Goal: Transaction & Acquisition: Purchase product/service

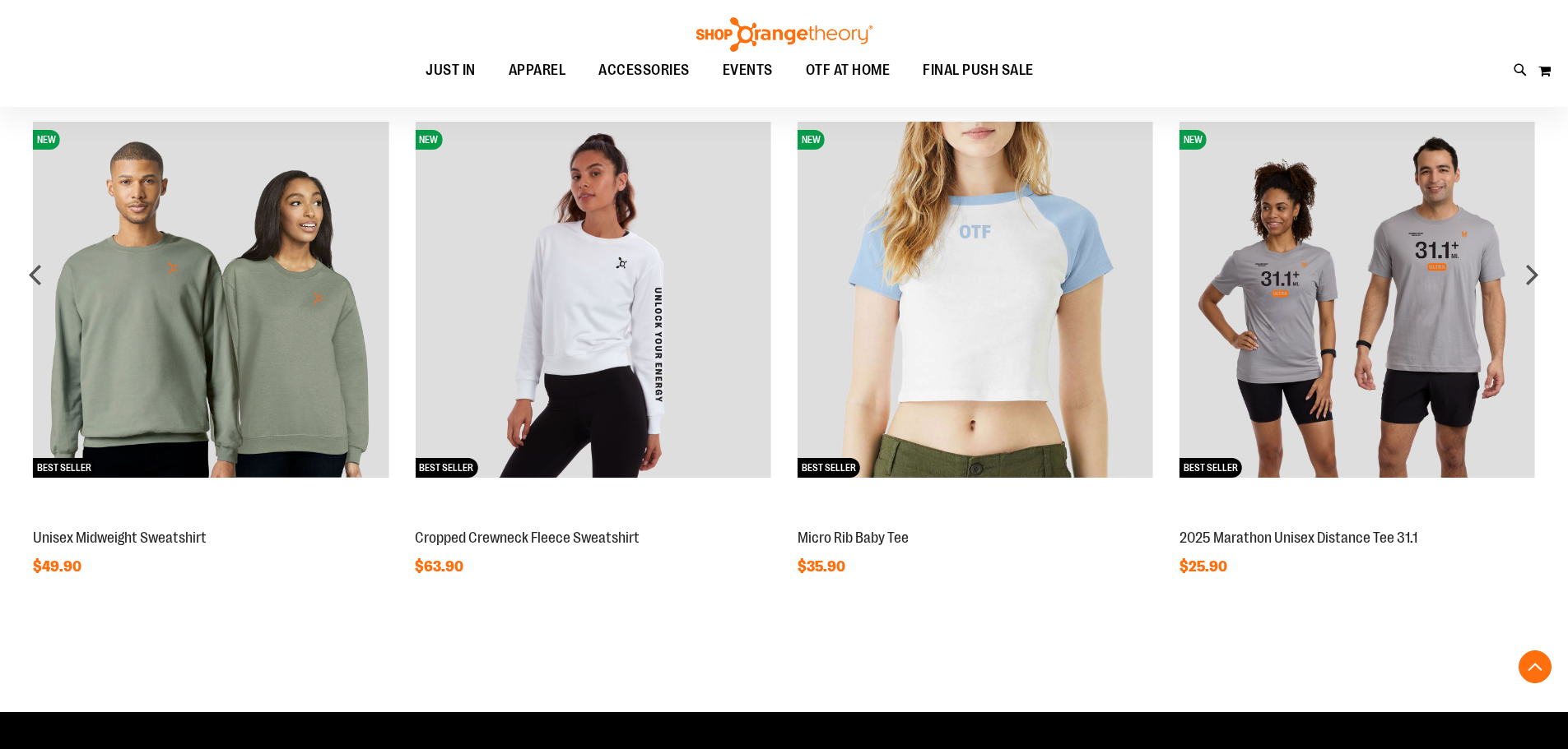
scroll to position [1151, 0]
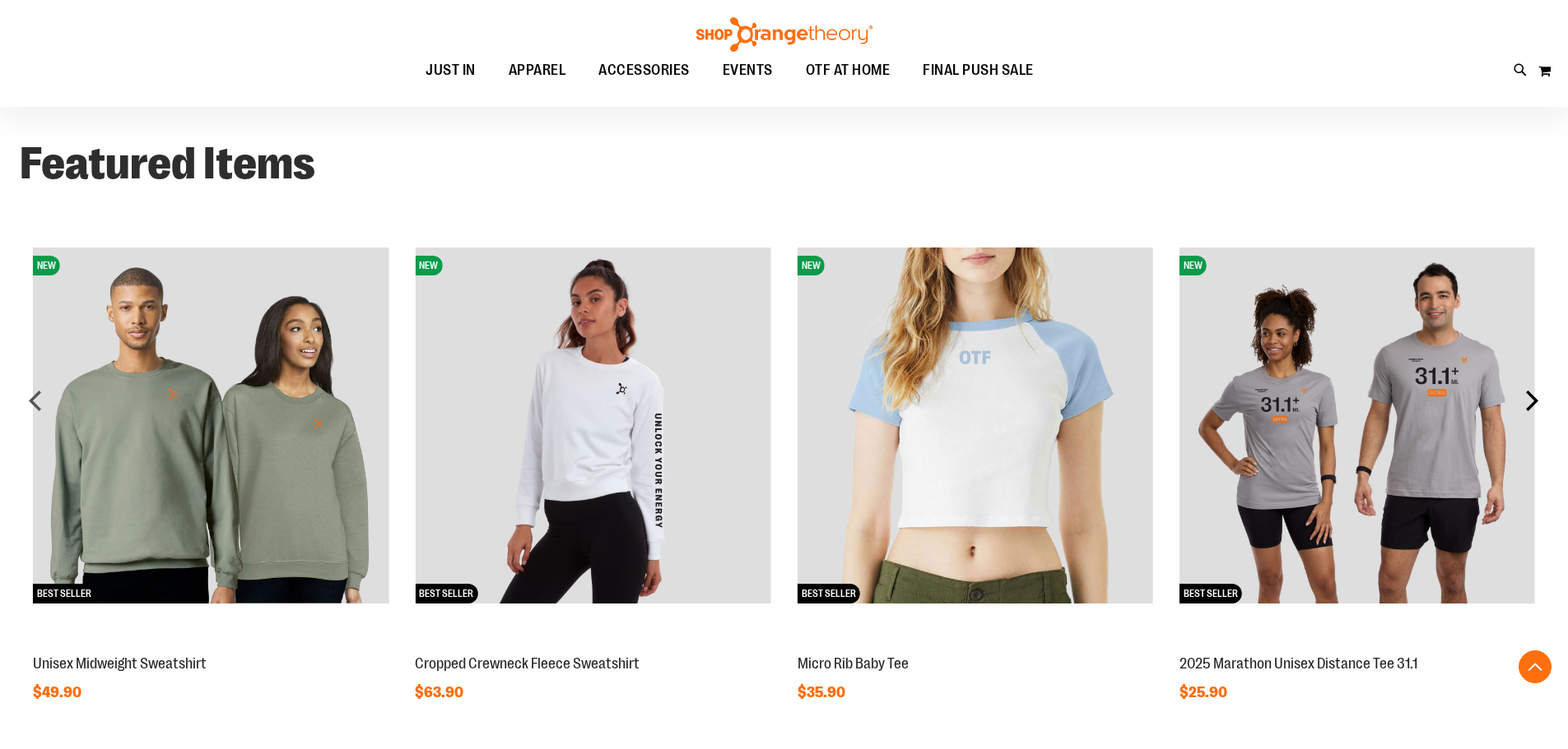
click at [1522, 401] on div "next" at bounding box center [1531, 400] width 33 height 33
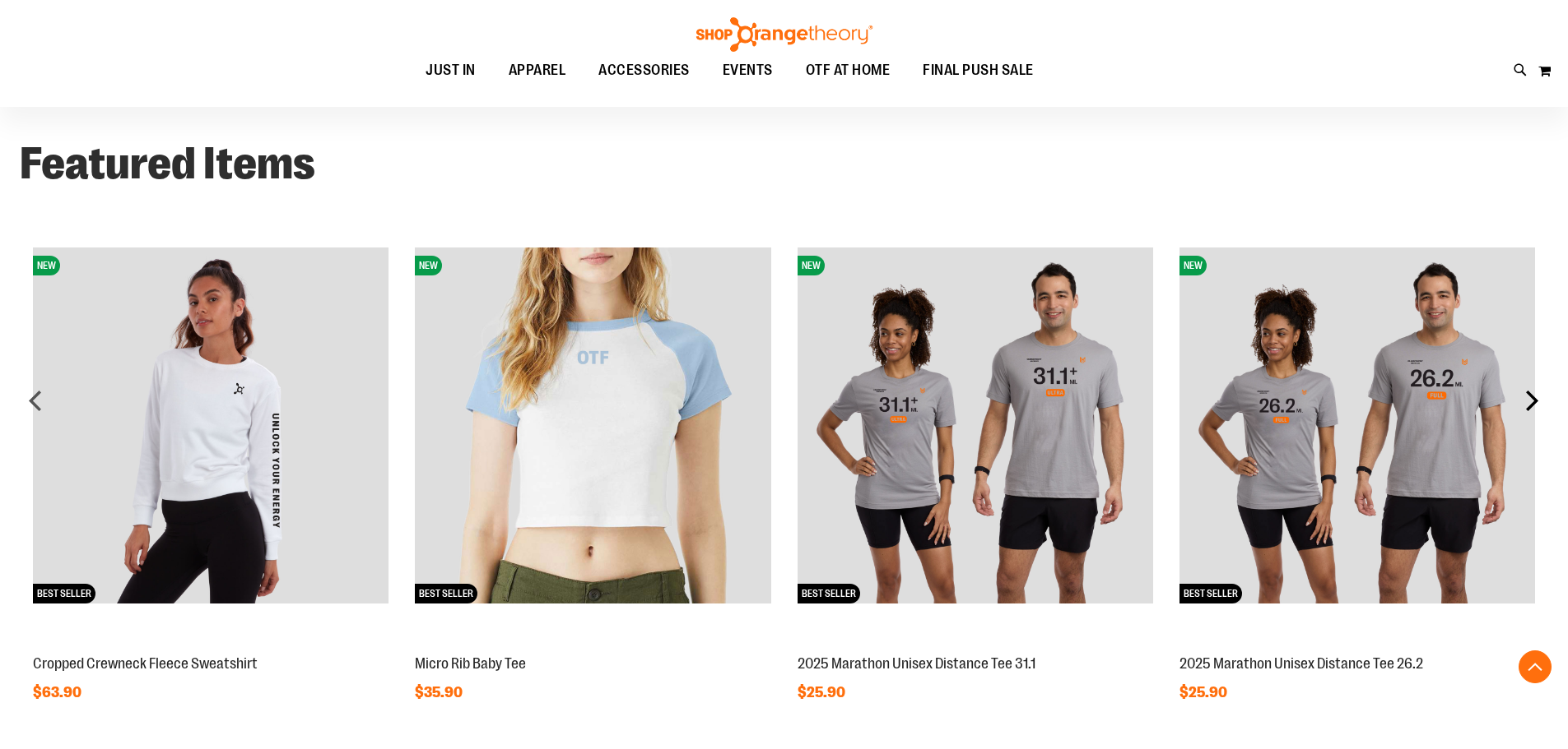
click at [1522, 401] on div "next" at bounding box center [1531, 400] width 33 height 33
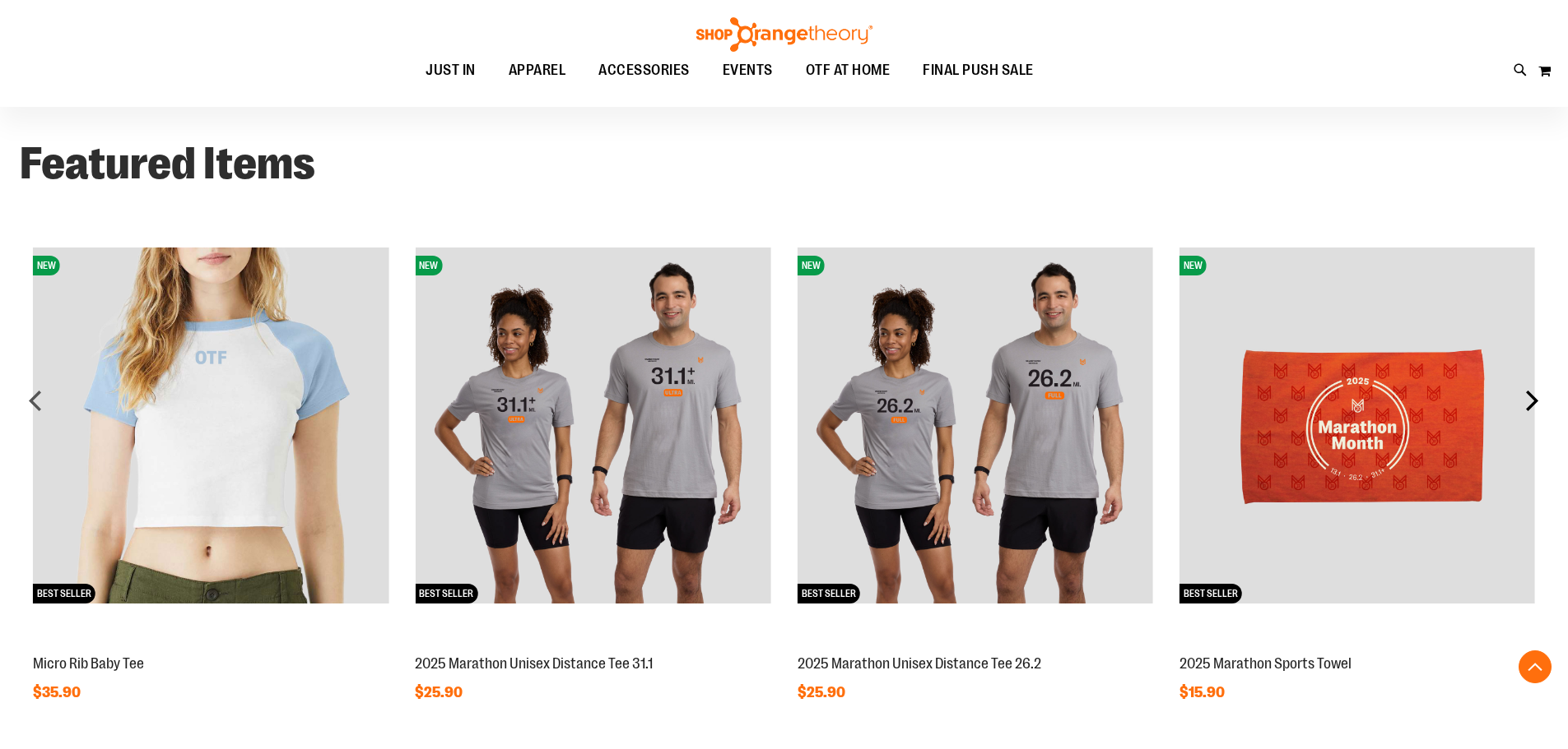
click at [1522, 401] on div "next" at bounding box center [1531, 400] width 33 height 33
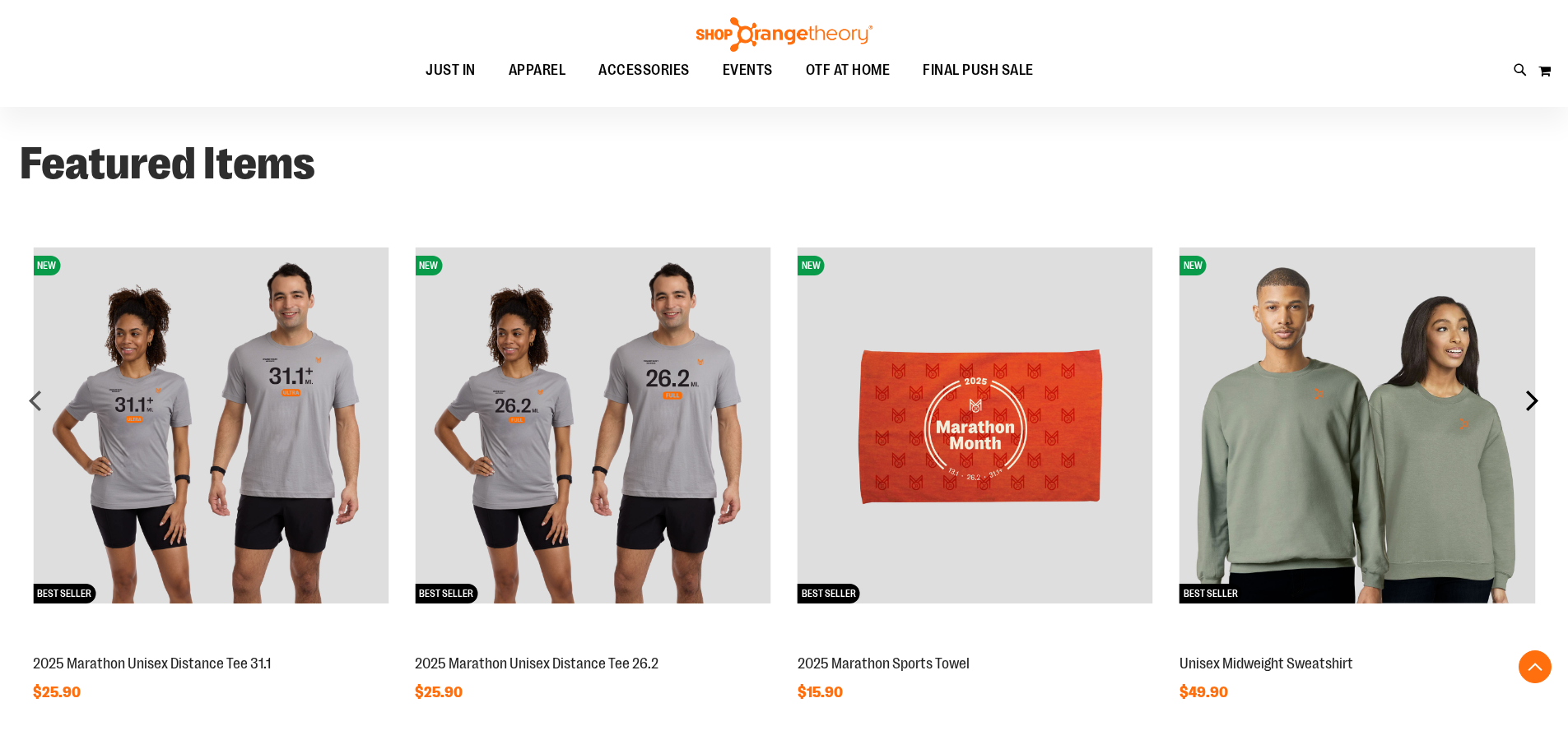
click at [1522, 401] on div "next" at bounding box center [1531, 400] width 33 height 33
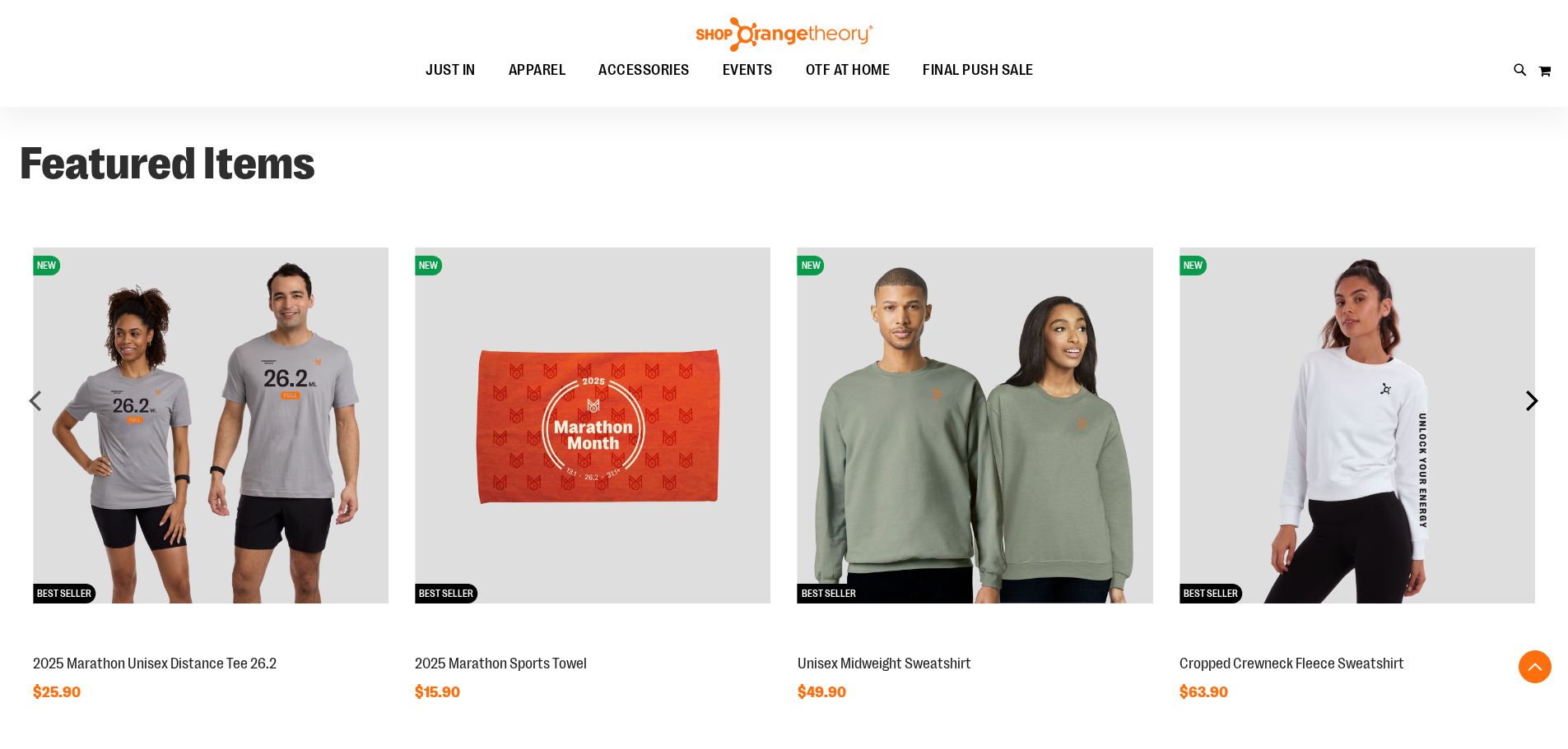
click at [1522, 401] on div "next" at bounding box center [1531, 400] width 33 height 33
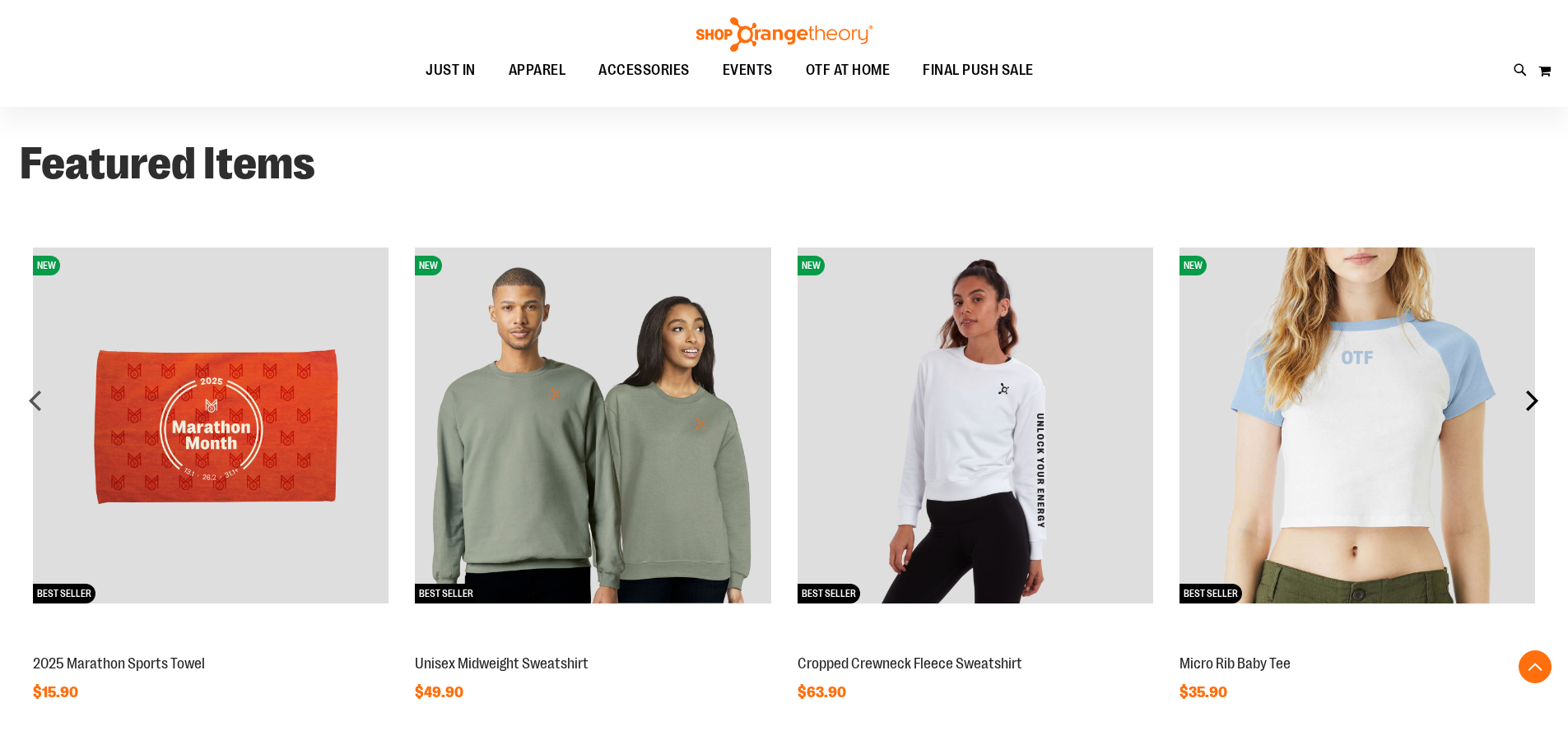
click at [1522, 401] on div "next" at bounding box center [1531, 400] width 33 height 33
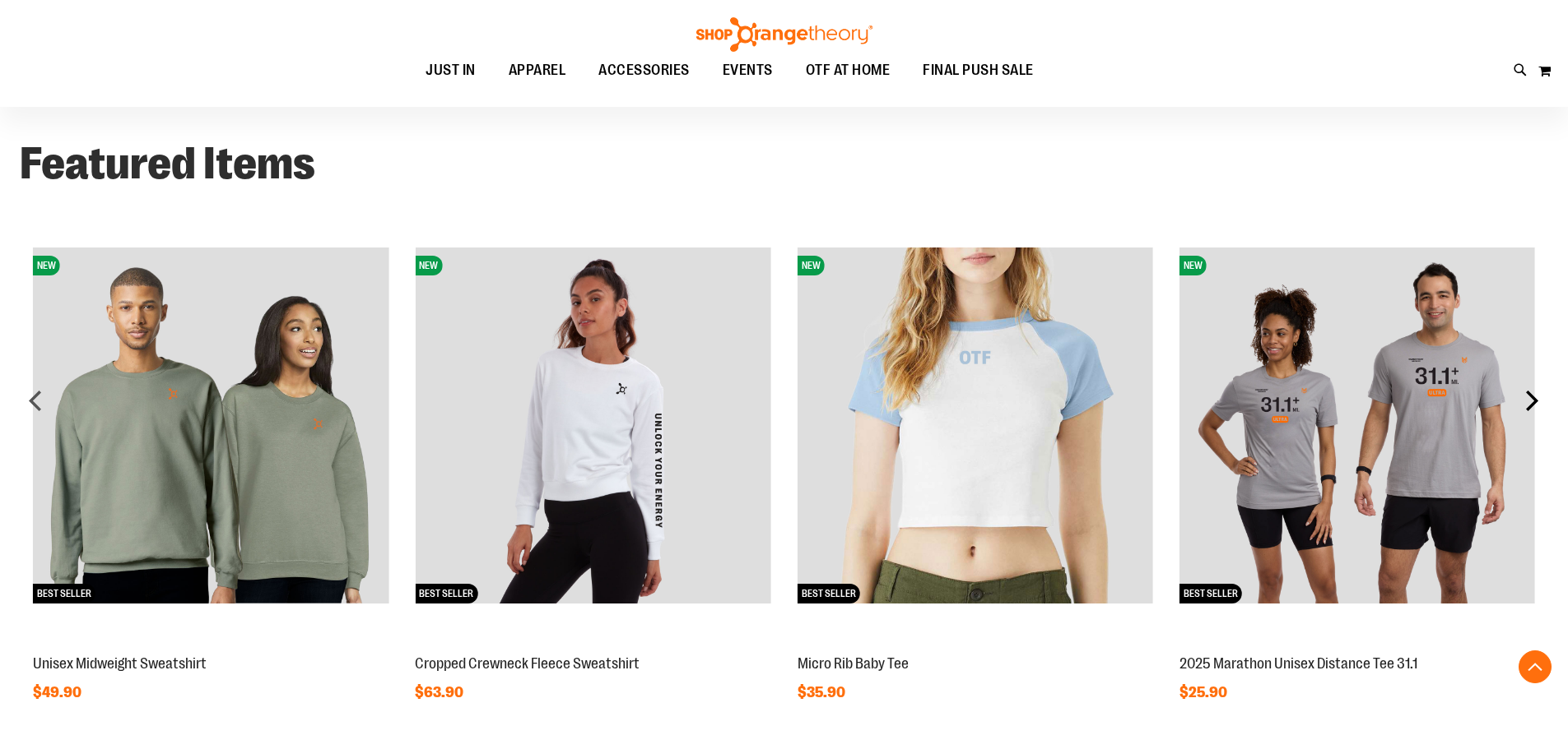
click at [1522, 401] on div "next" at bounding box center [1531, 400] width 33 height 33
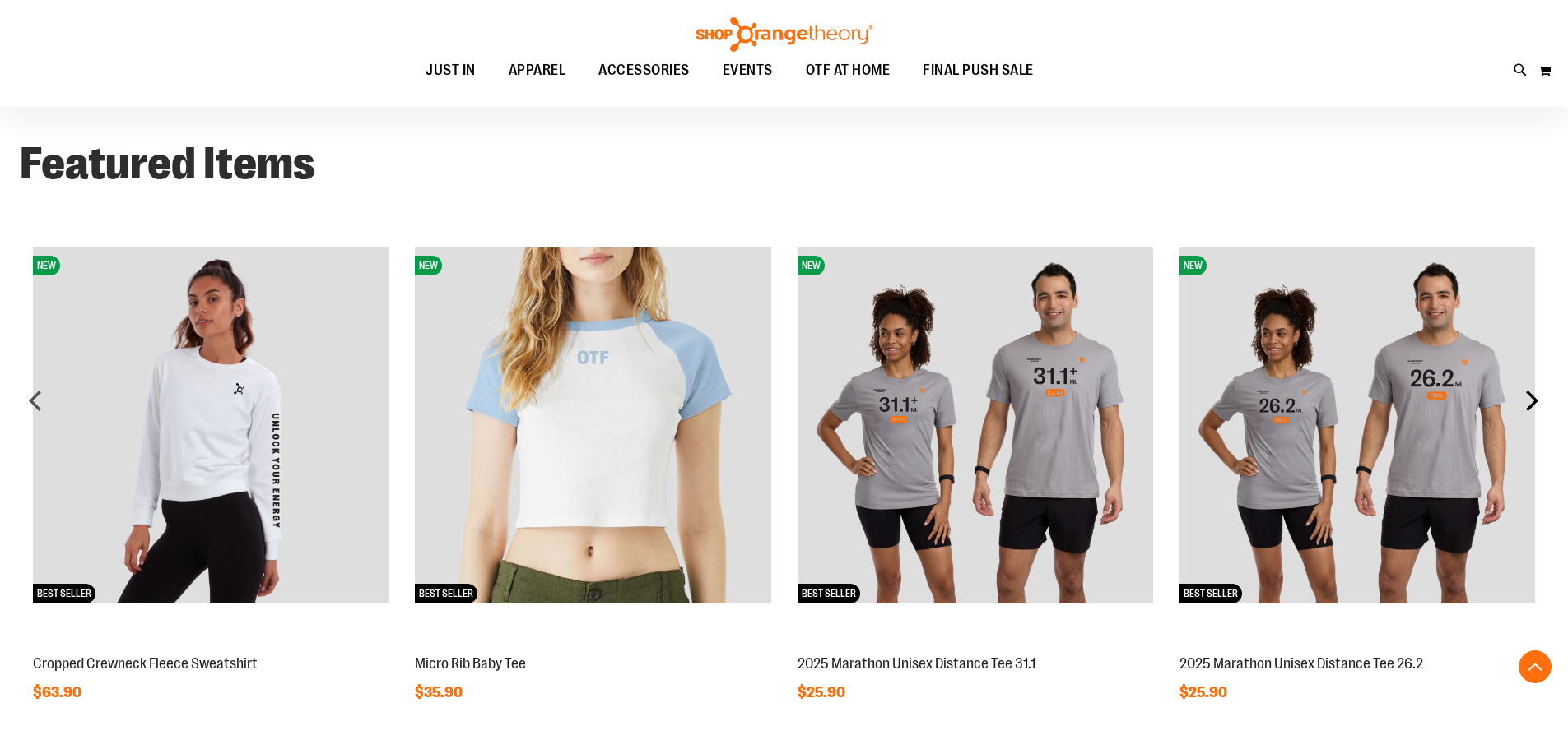
click at [1522, 401] on div "next" at bounding box center [1531, 400] width 33 height 33
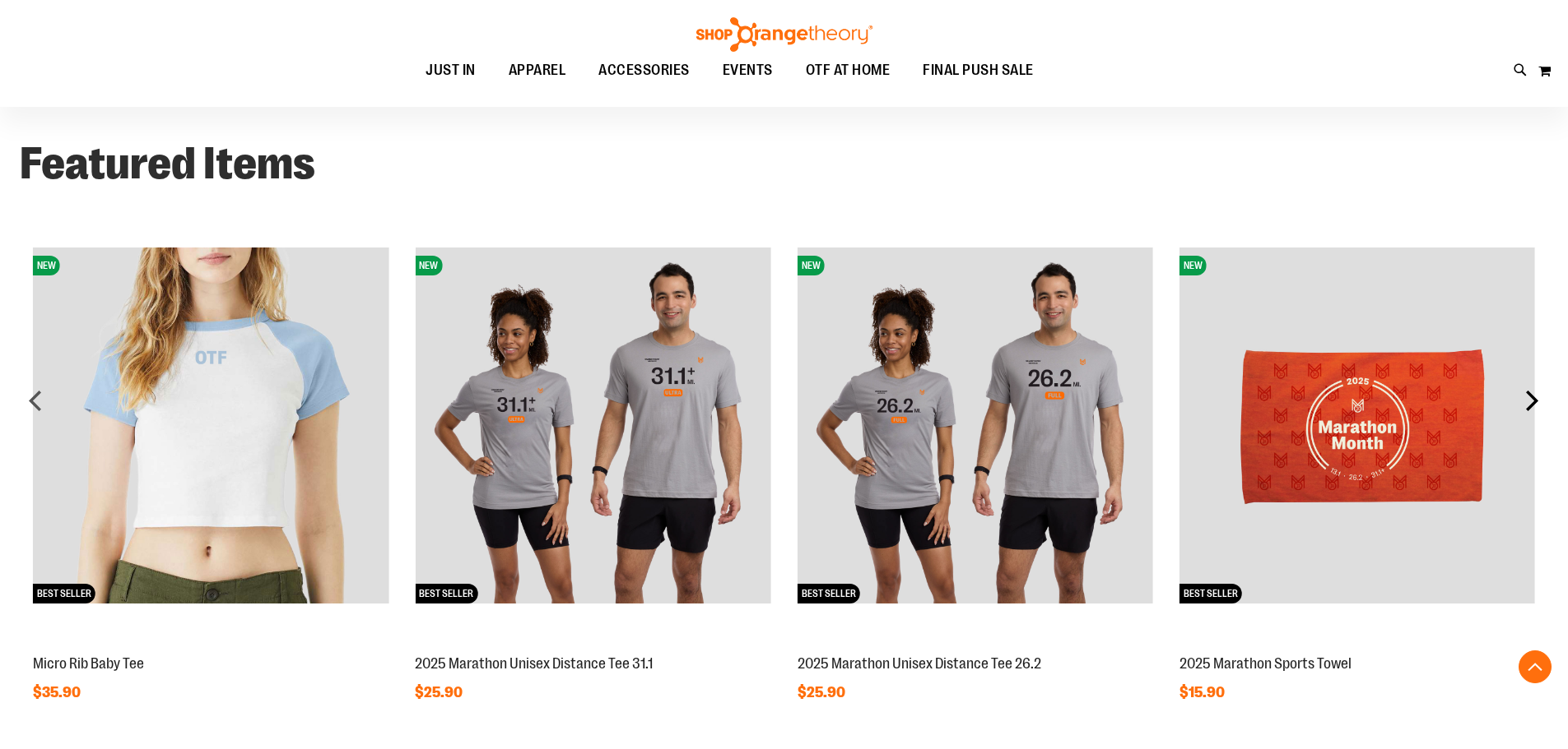
click at [1522, 401] on div "next" at bounding box center [1531, 400] width 33 height 33
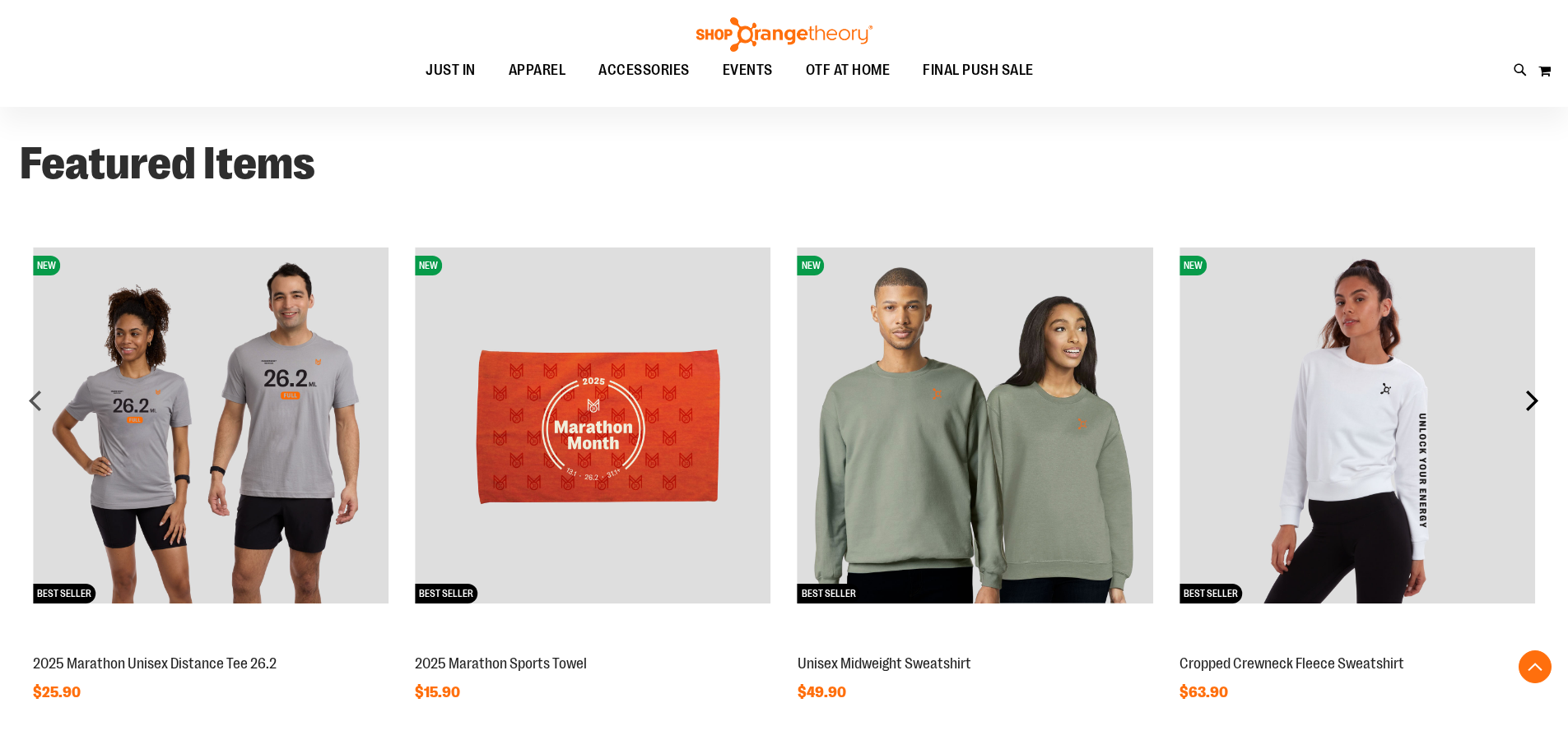
click at [1522, 401] on div "next" at bounding box center [1531, 400] width 33 height 33
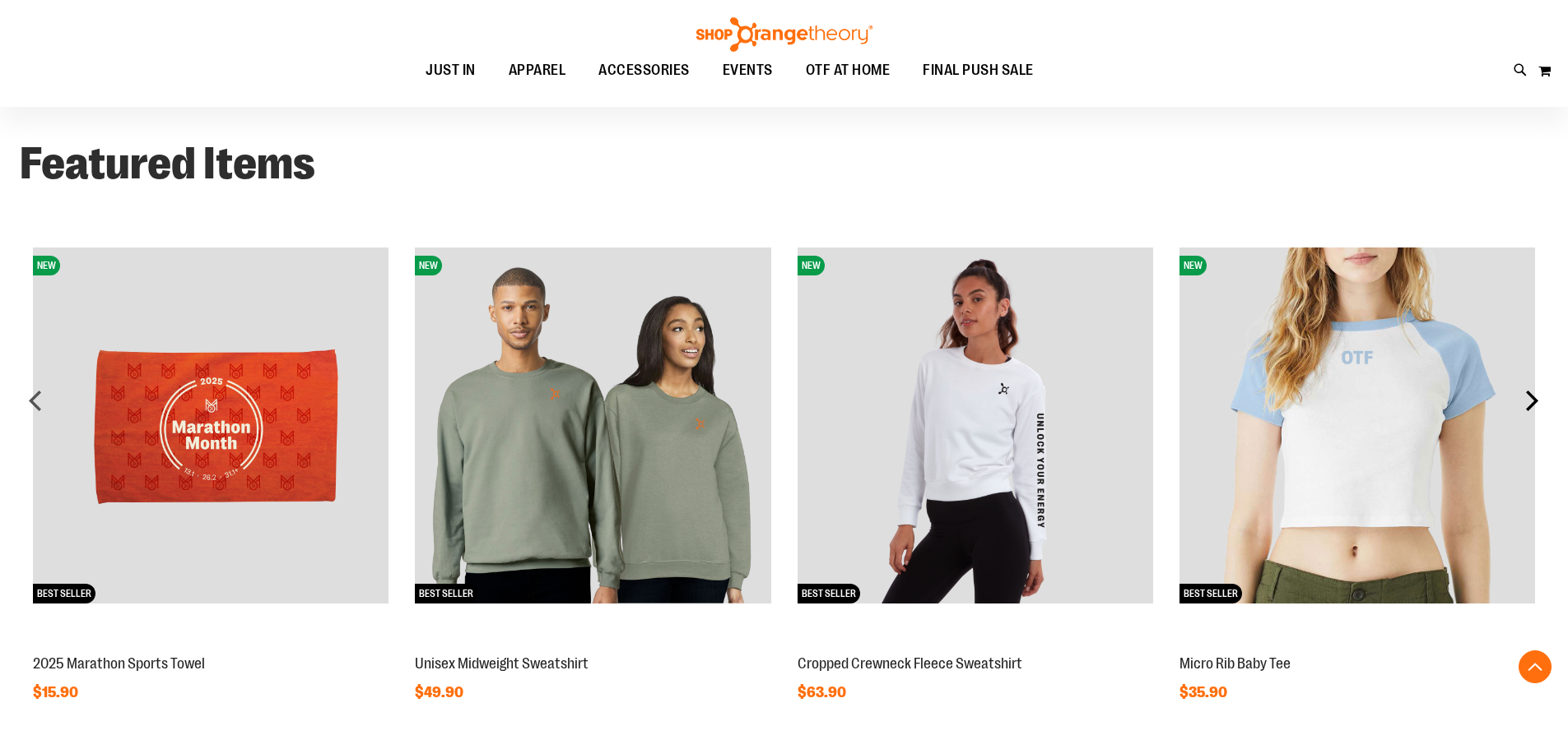
click at [1522, 401] on div "next" at bounding box center [1531, 400] width 33 height 33
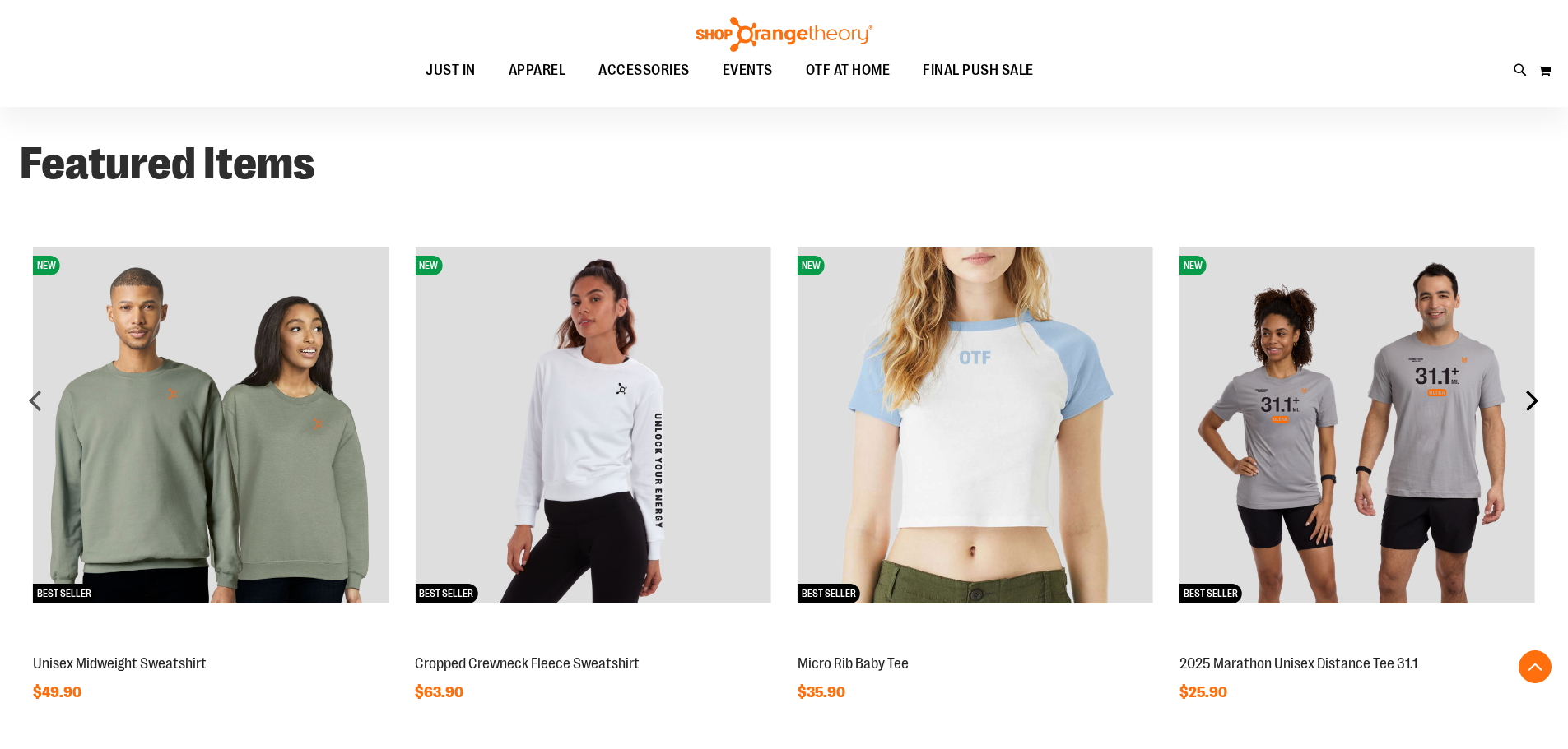
click at [1522, 401] on div "next" at bounding box center [1531, 400] width 33 height 33
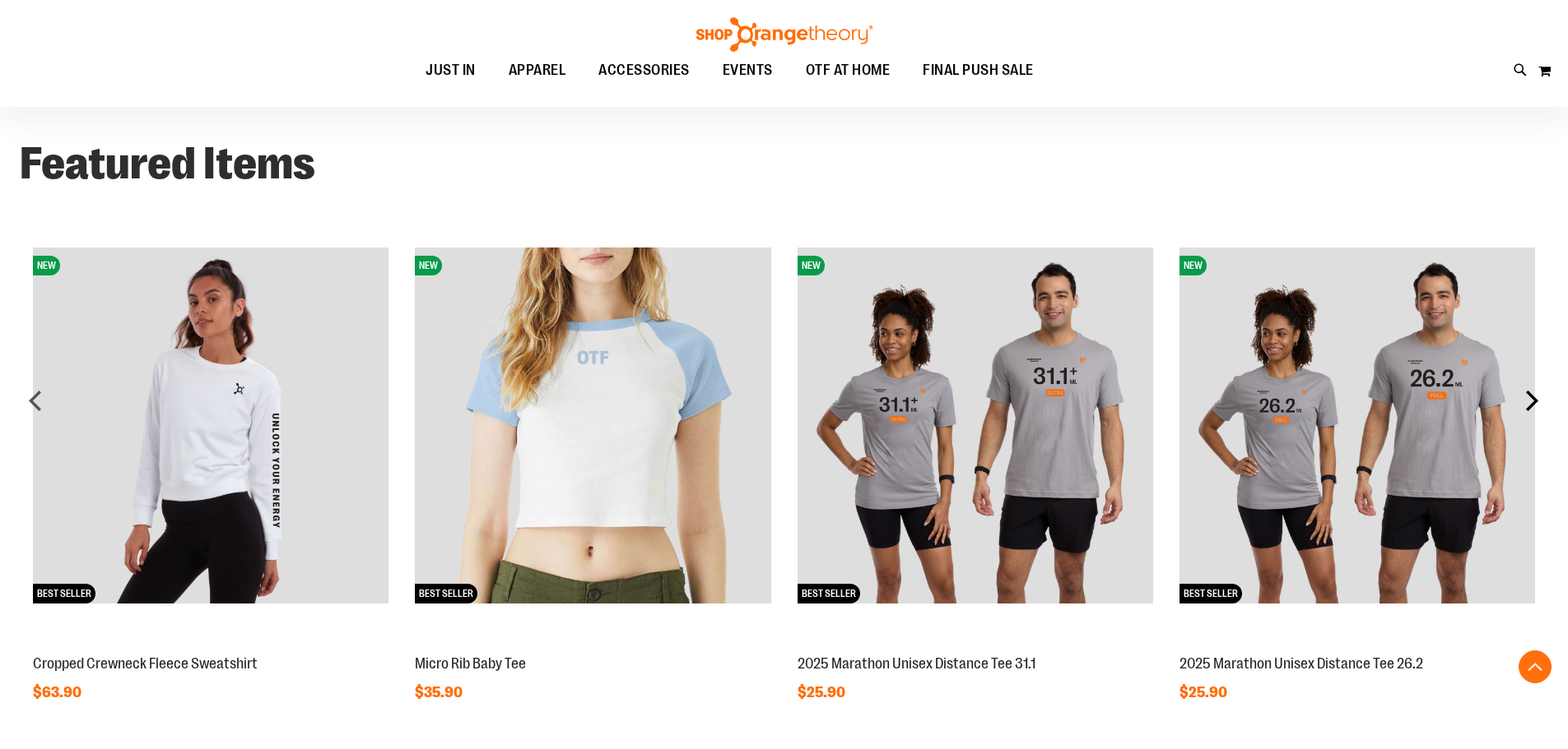
click at [1522, 401] on div "next" at bounding box center [1531, 400] width 33 height 33
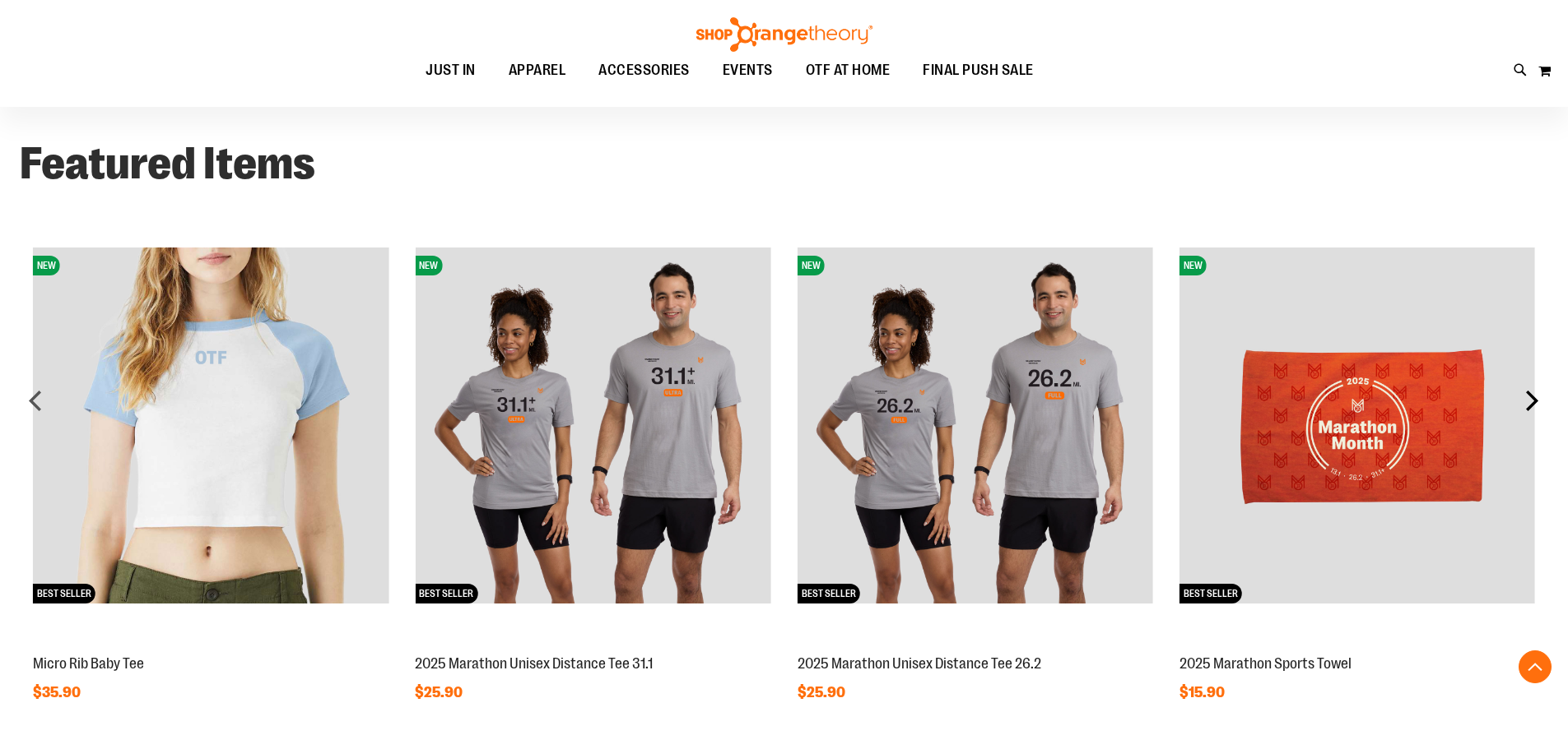
click at [1522, 401] on div "next" at bounding box center [1531, 400] width 33 height 33
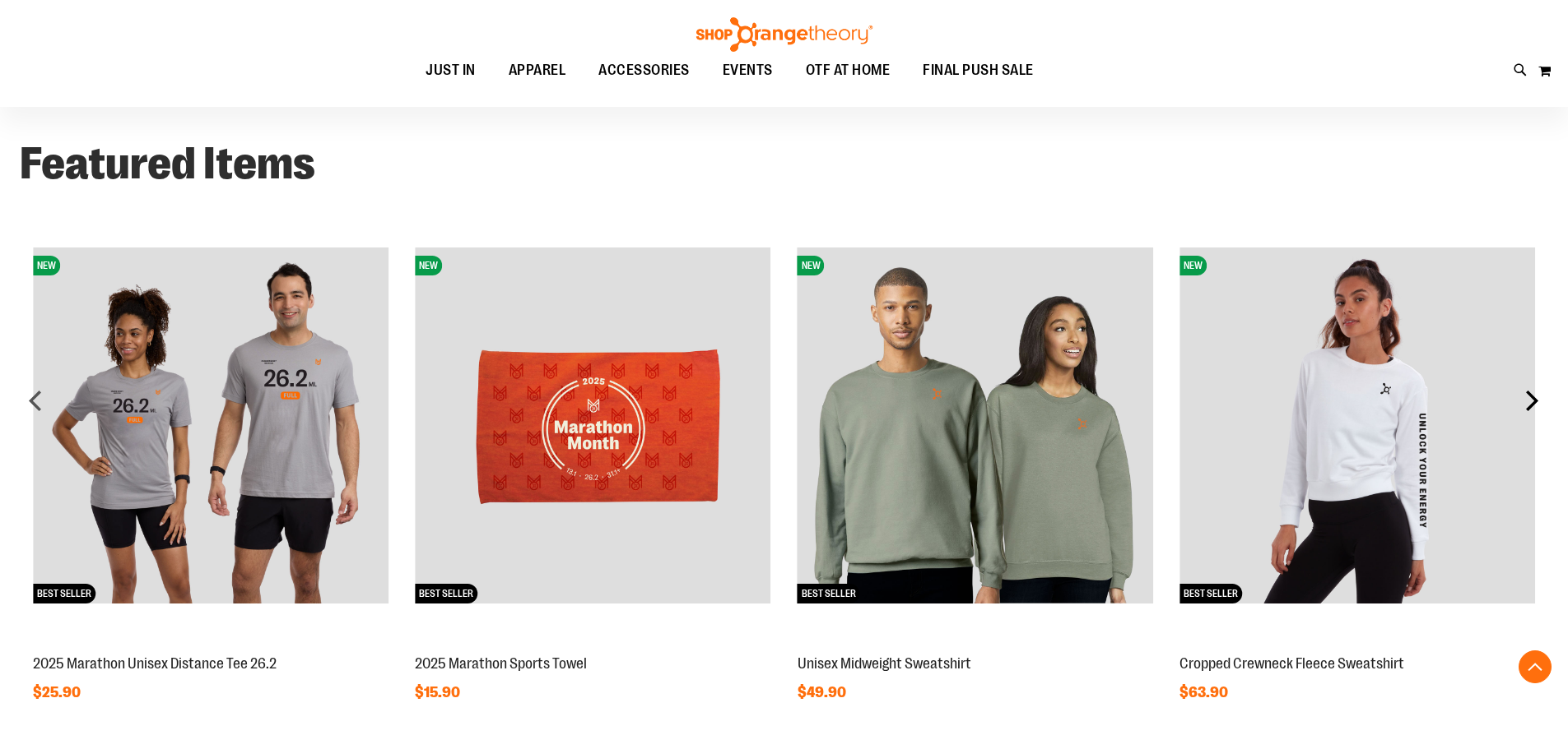
click at [1522, 401] on div "next" at bounding box center [1531, 400] width 33 height 33
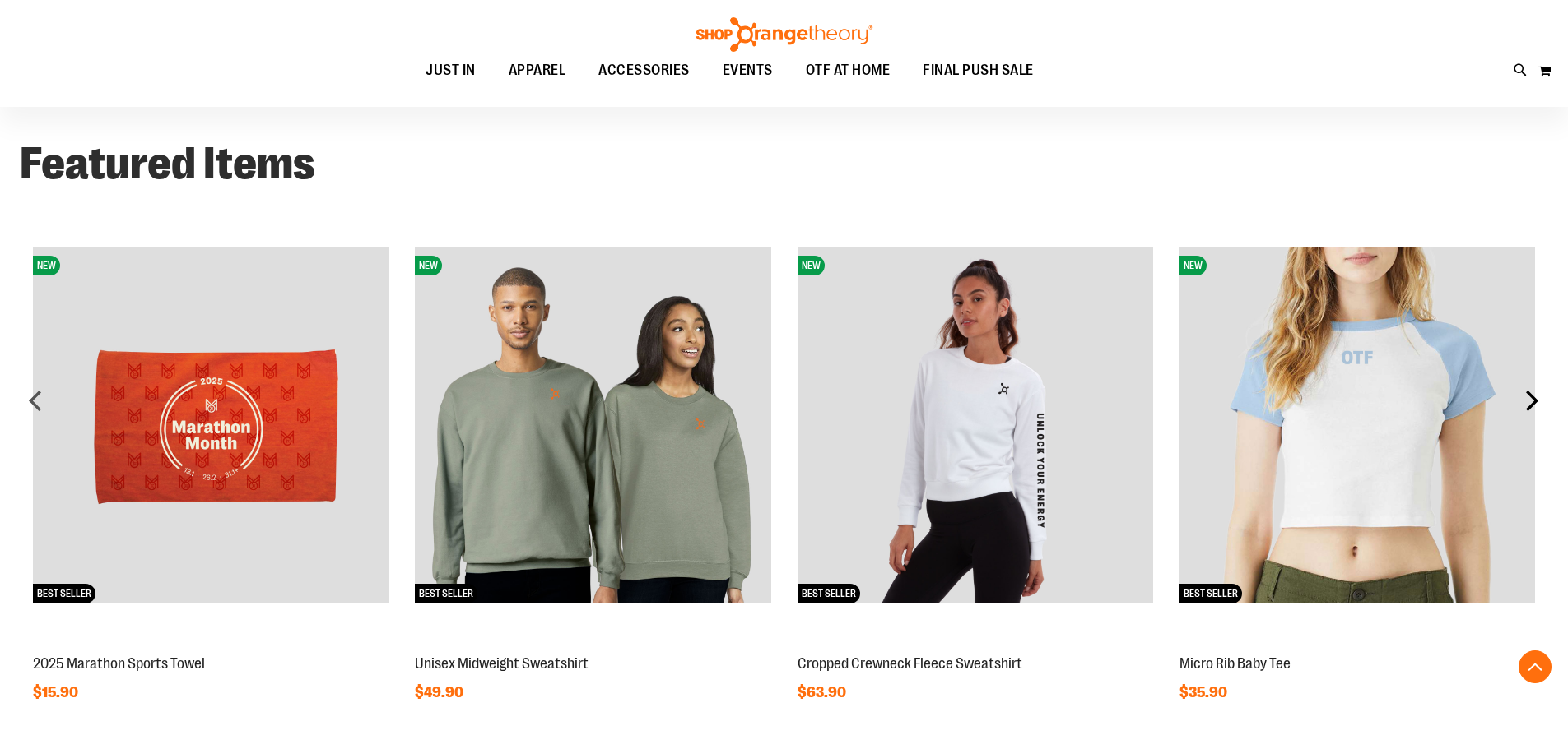
click at [1522, 401] on div "next" at bounding box center [1531, 400] width 33 height 33
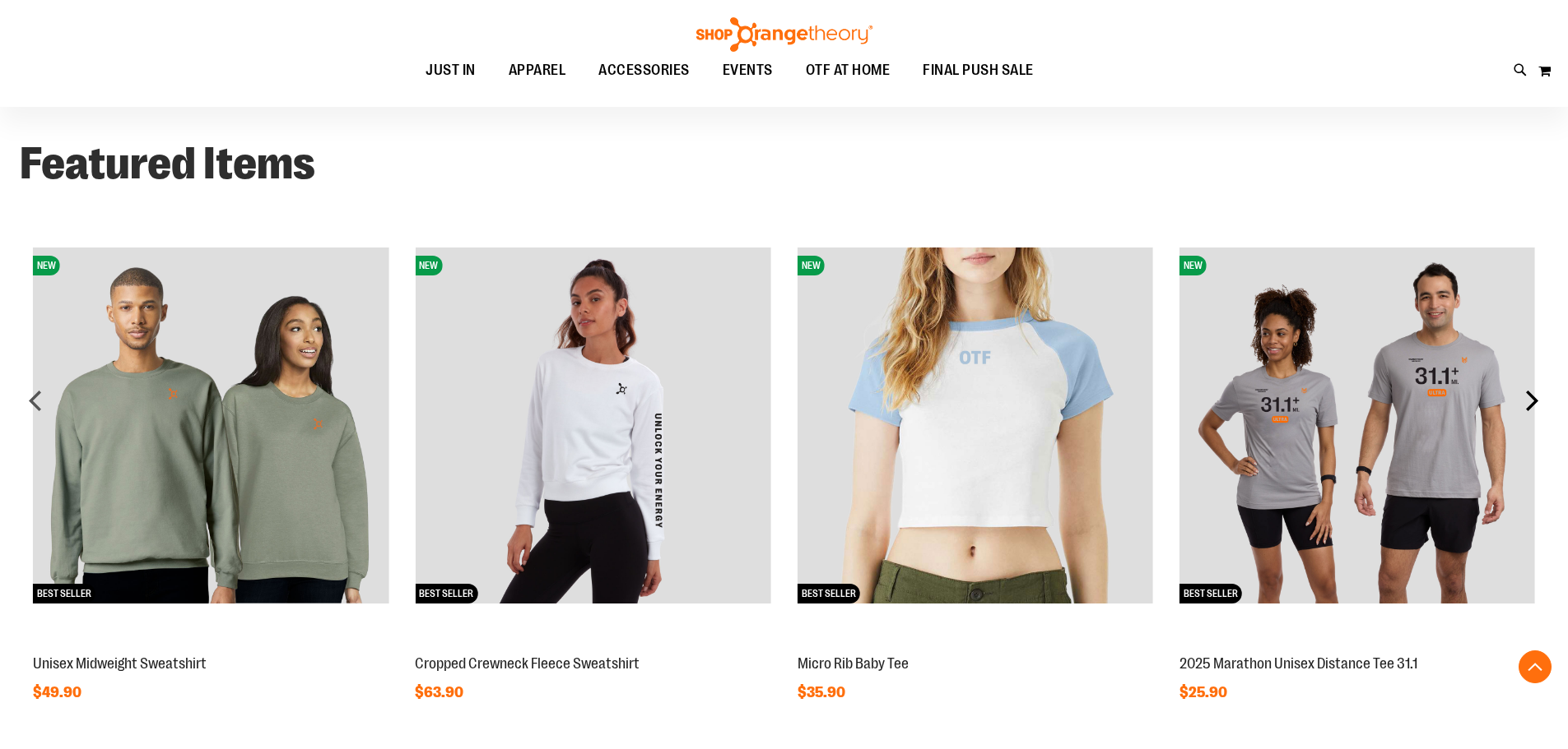
click at [1522, 401] on div "next" at bounding box center [1531, 400] width 33 height 33
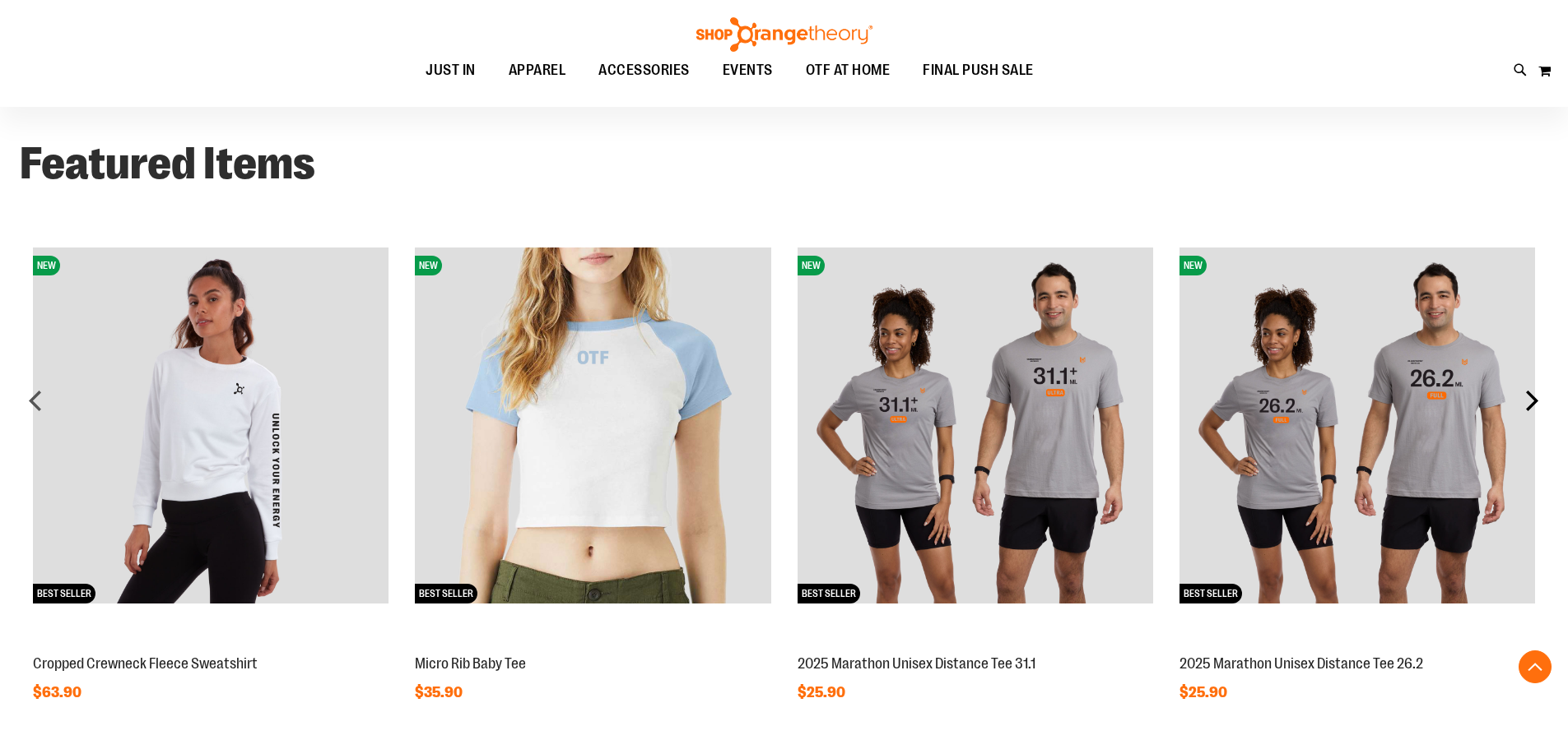
click at [1522, 401] on div "next" at bounding box center [1531, 400] width 33 height 33
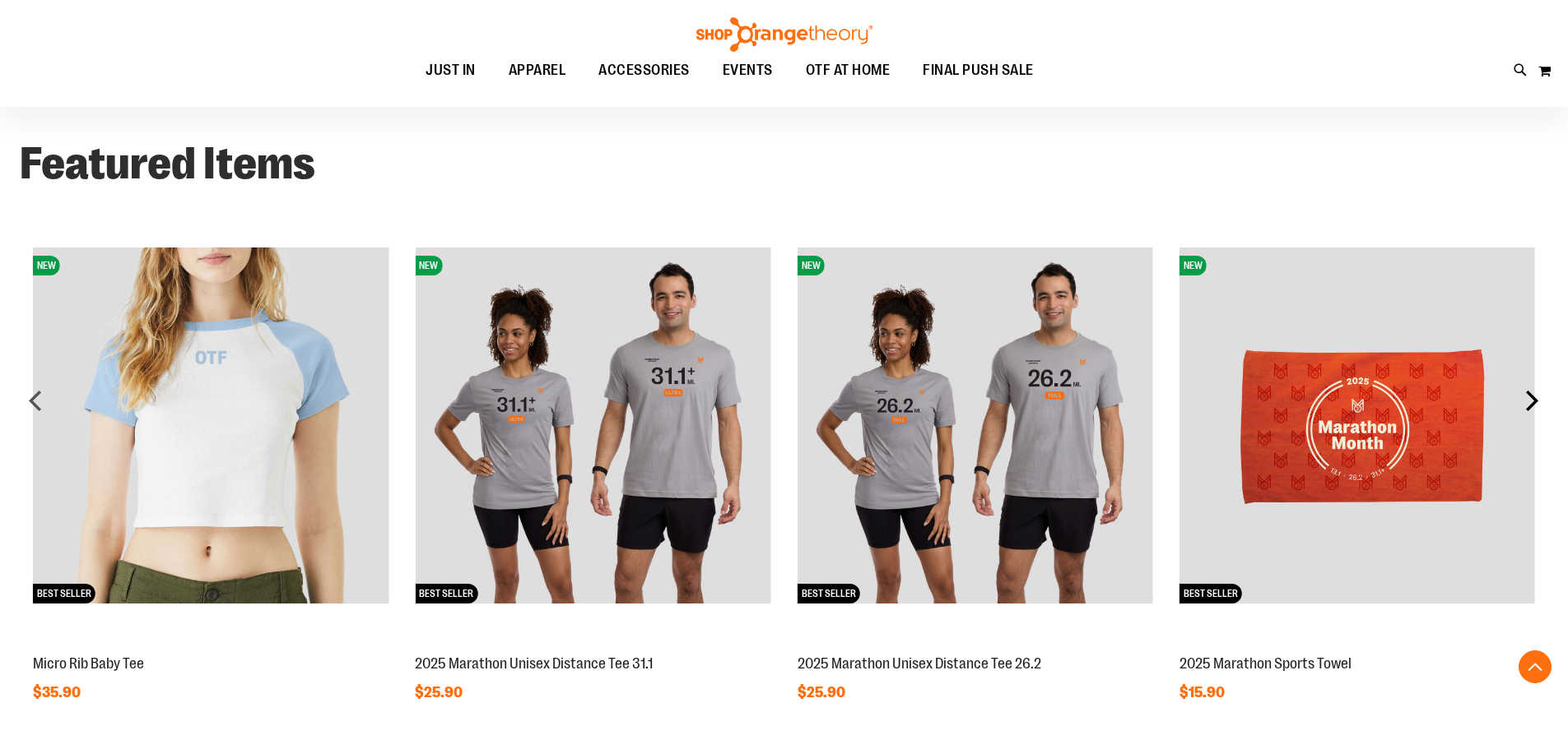
click at [1522, 401] on div "next" at bounding box center [1531, 400] width 33 height 33
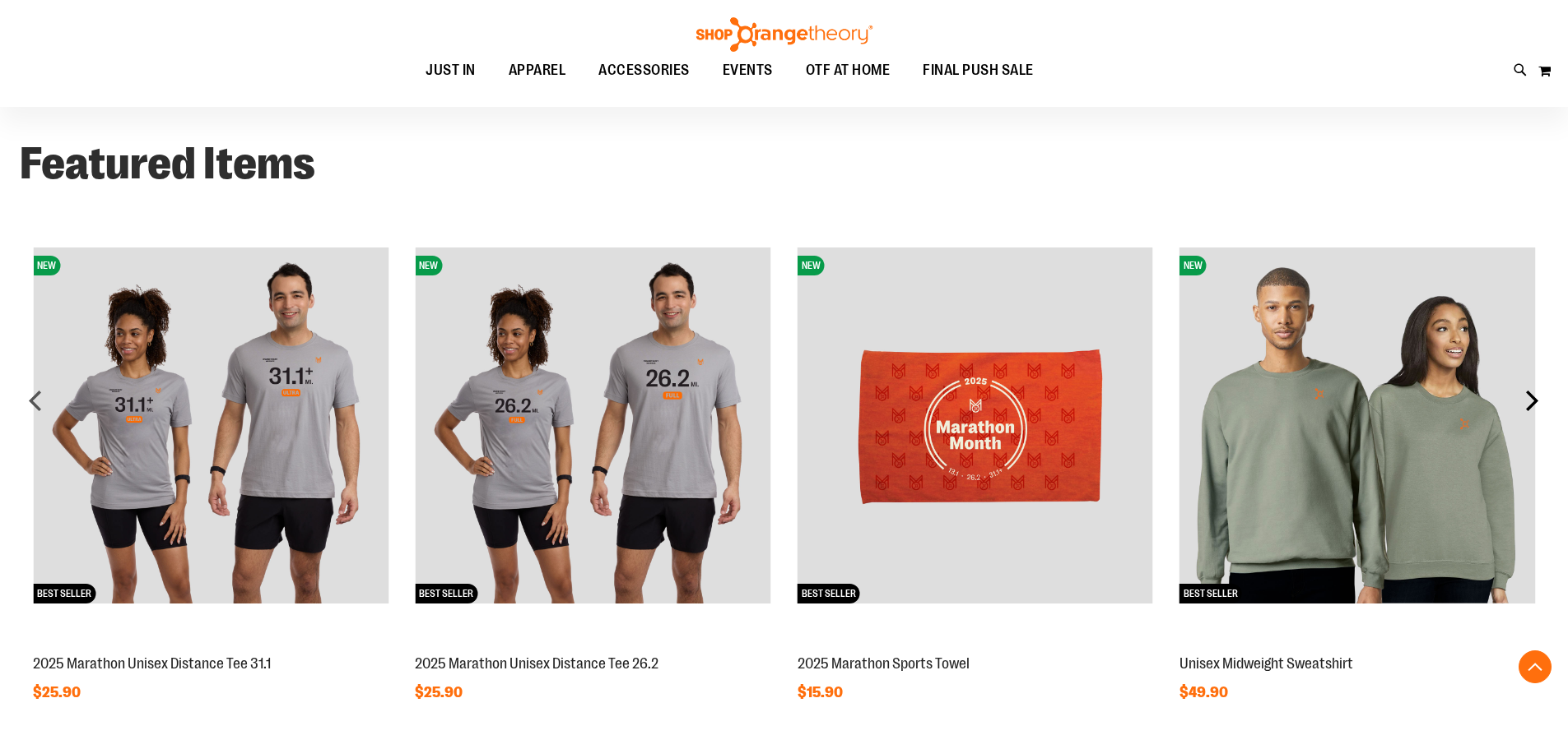
click at [1522, 401] on div "next" at bounding box center [1531, 400] width 33 height 33
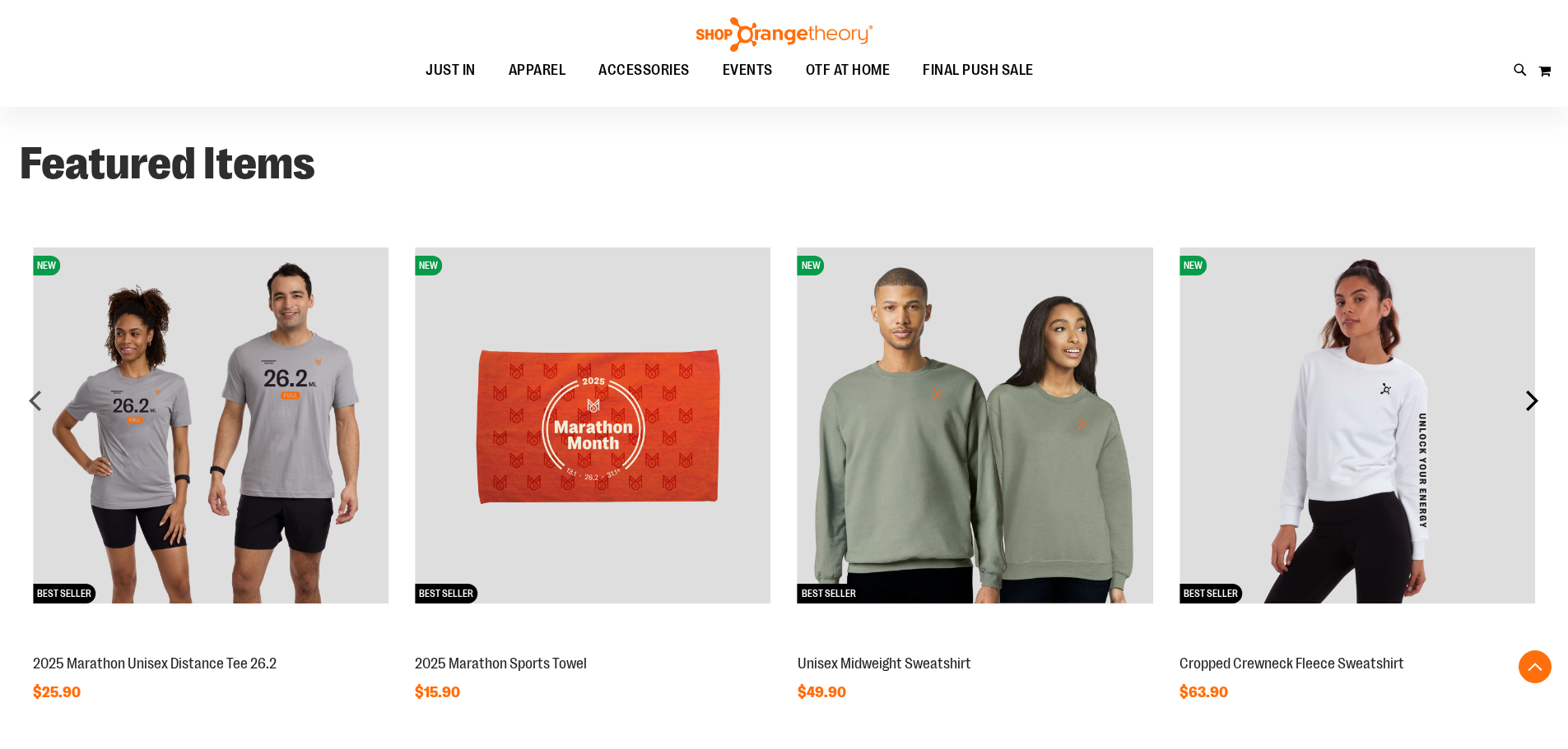
click at [1522, 401] on div "next" at bounding box center [1531, 400] width 33 height 33
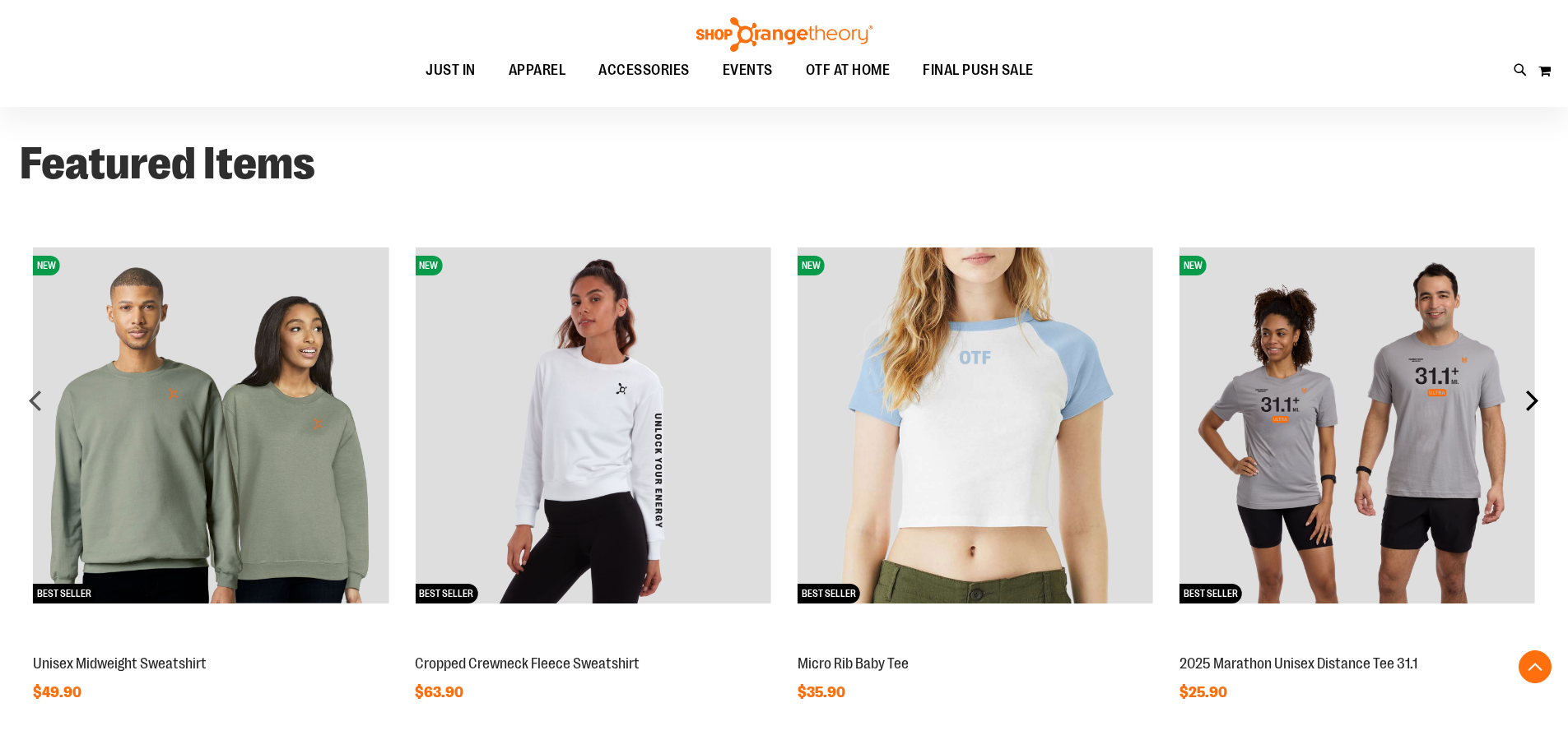
click at [1522, 401] on div "next" at bounding box center [1531, 400] width 33 height 33
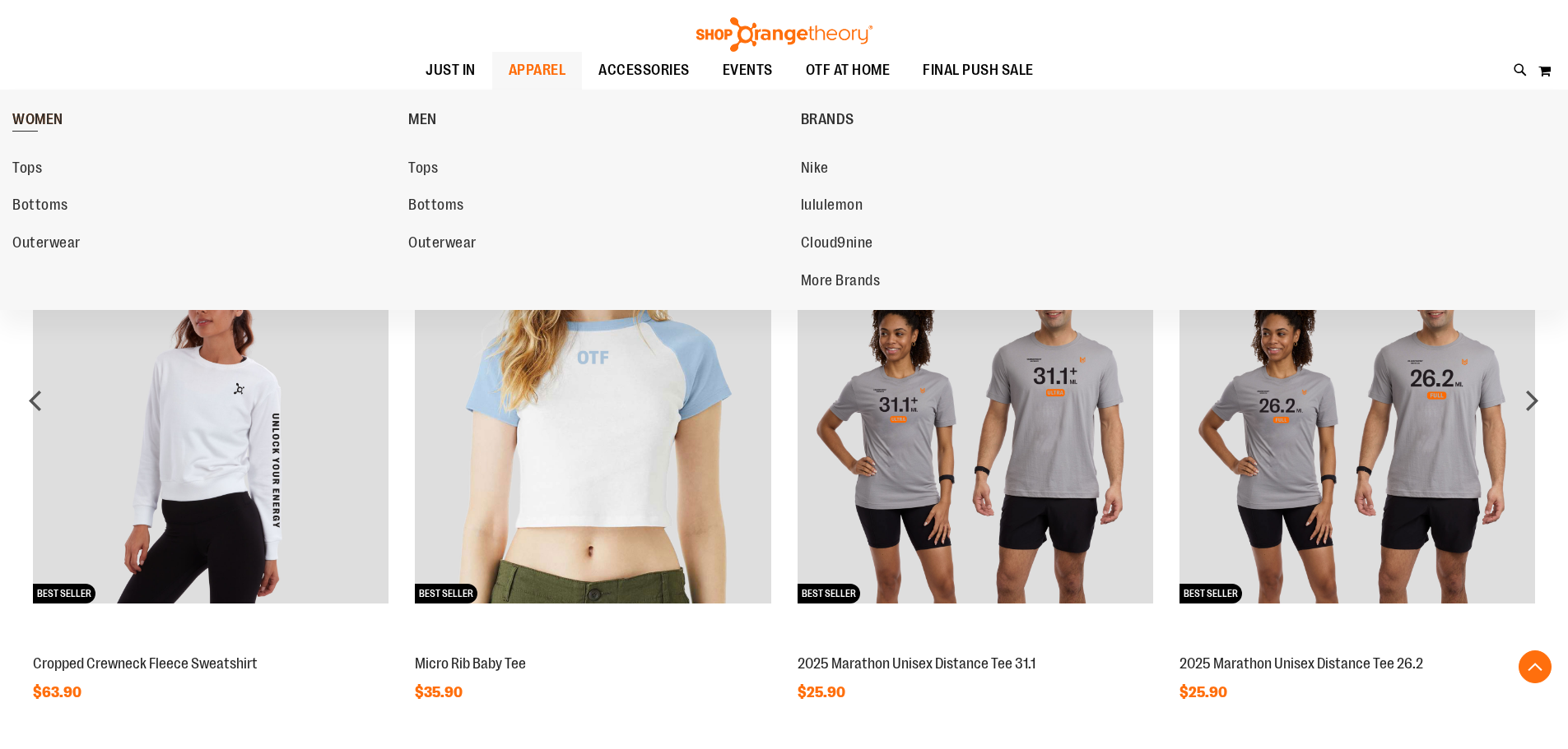
click at [37, 111] on span "WOMEN" at bounding box center [38, 121] width 51 height 21
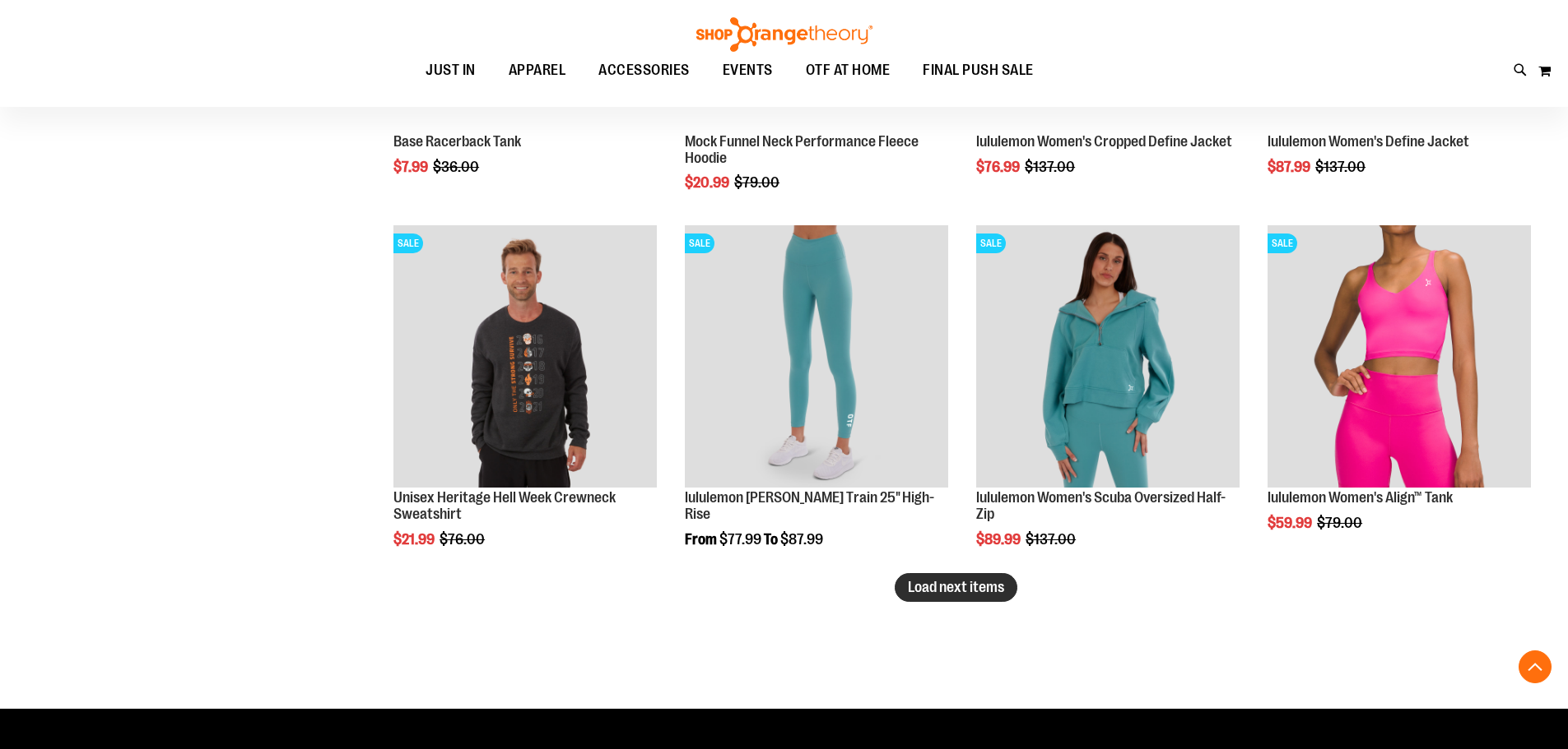
scroll to position [2802, 0]
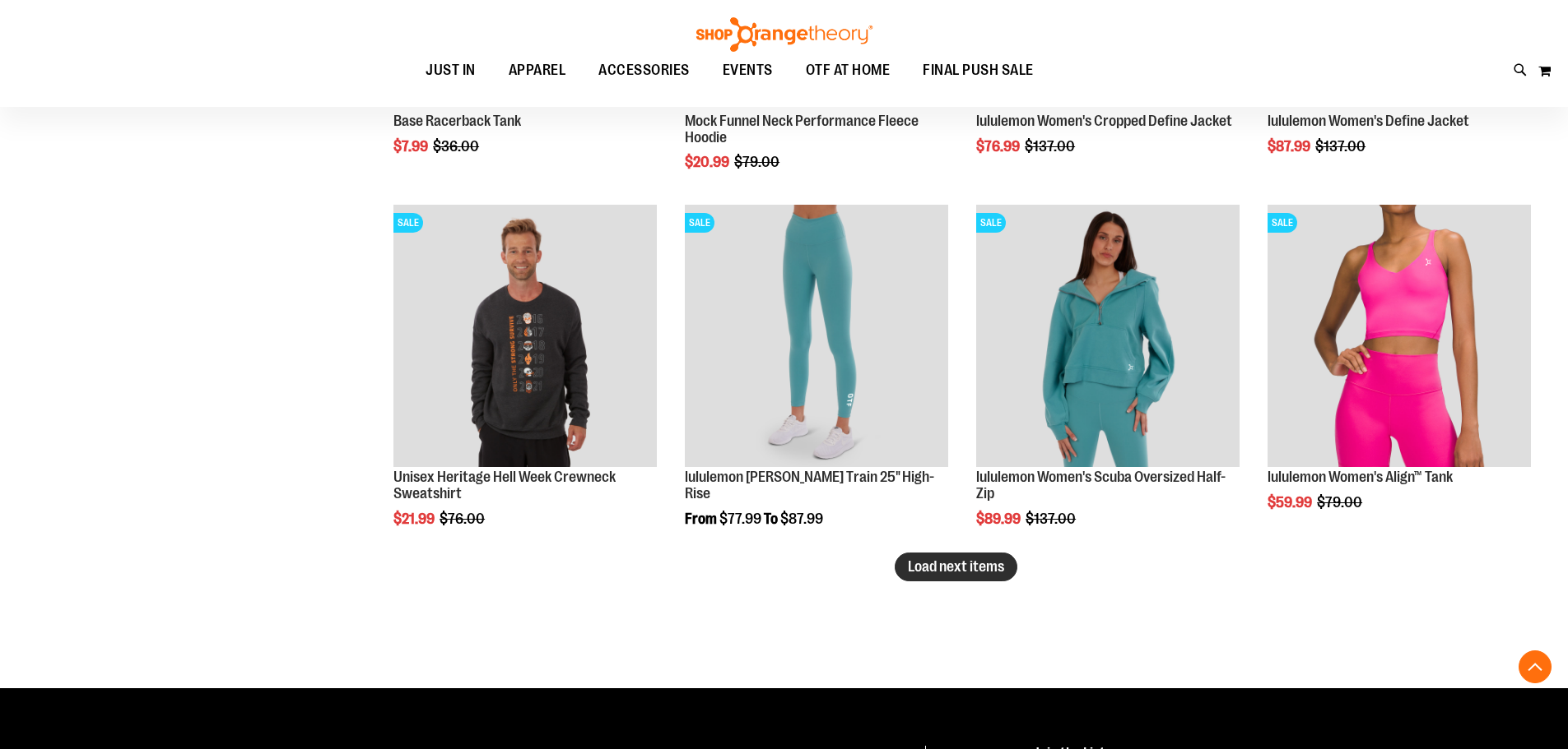
click at [931, 574] on span "Load next items" at bounding box center [955, 567] width 96 height 16
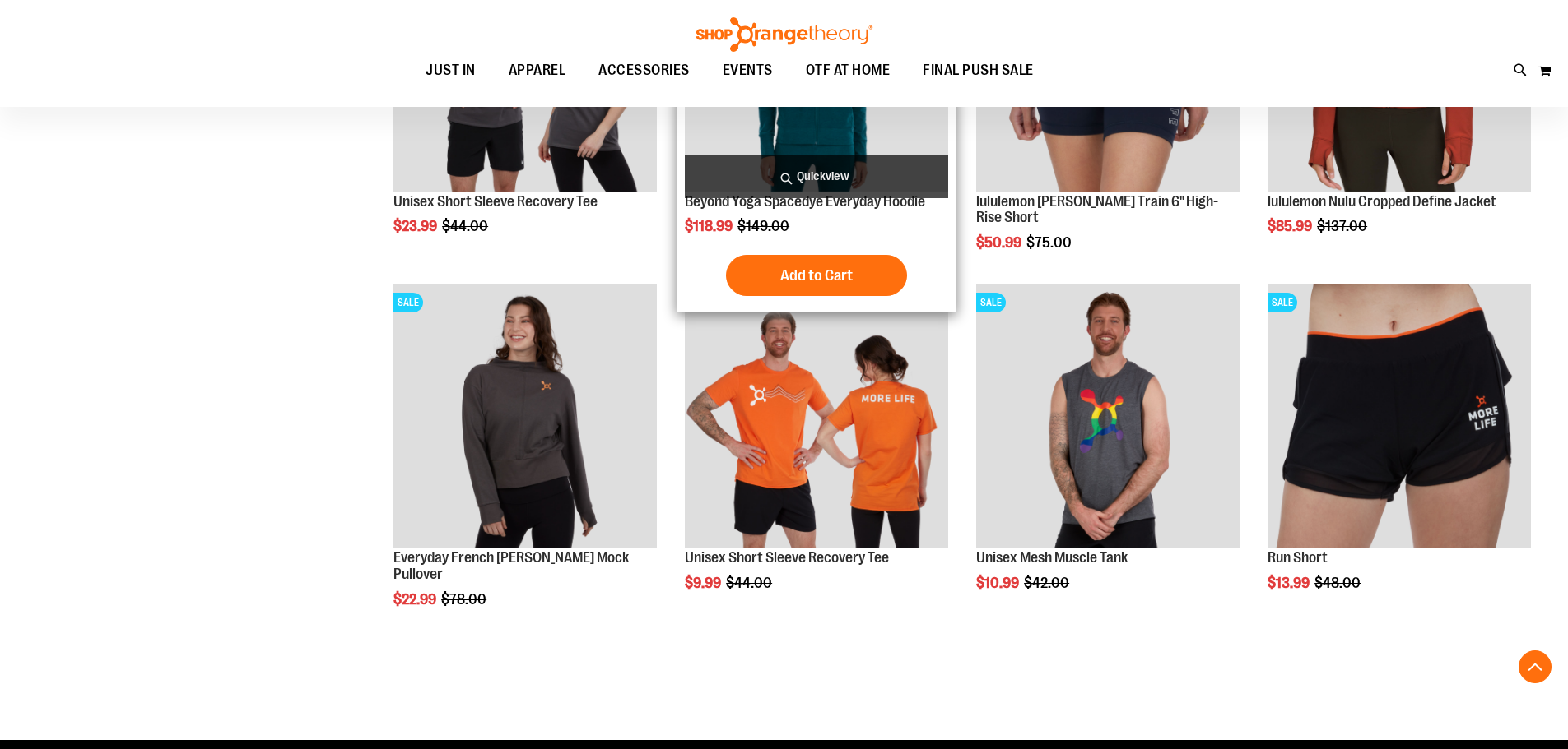
scroll to position [3871, 0]
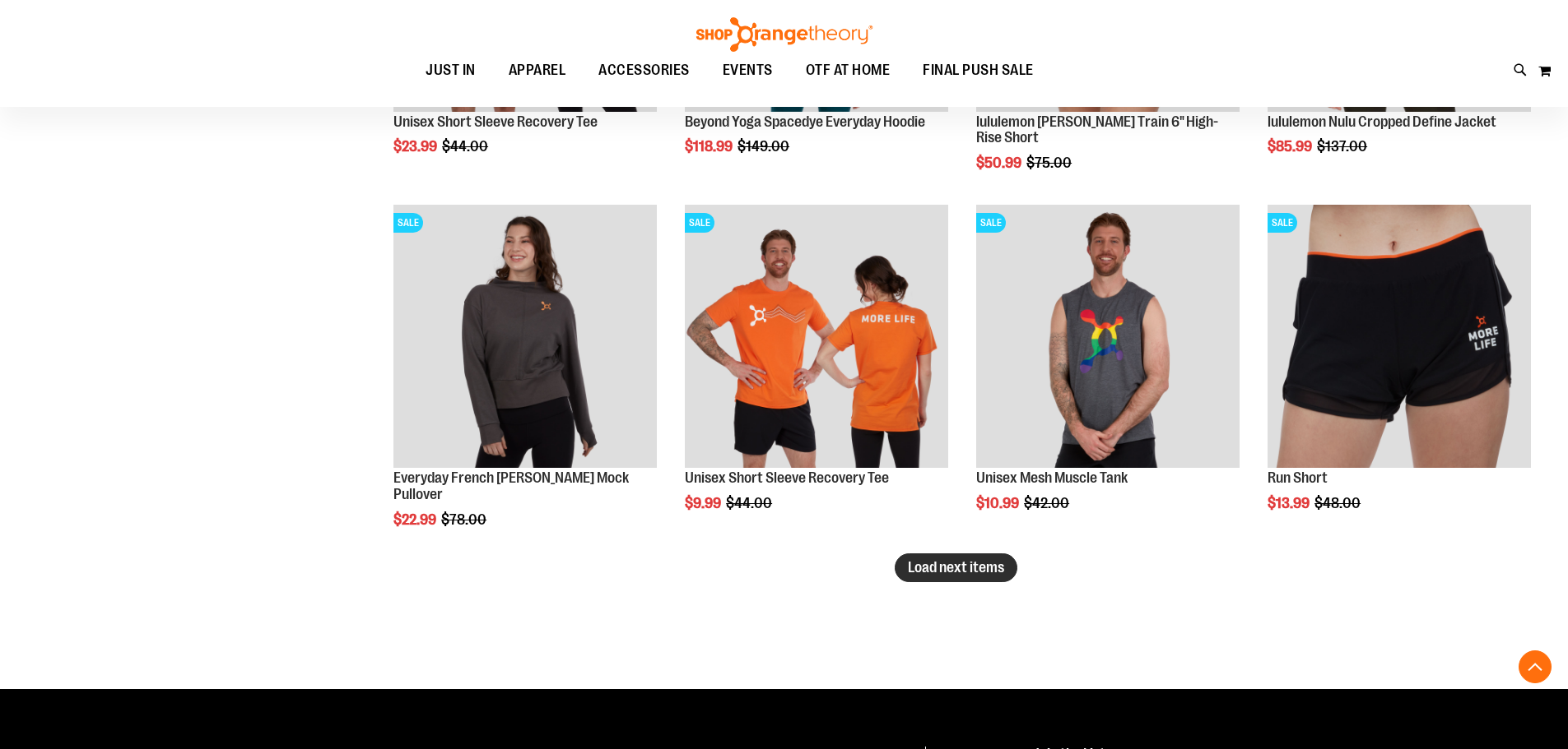
click at [968, 561] on span "Load next items" at bounding box center [955, 568] width 96 height 16
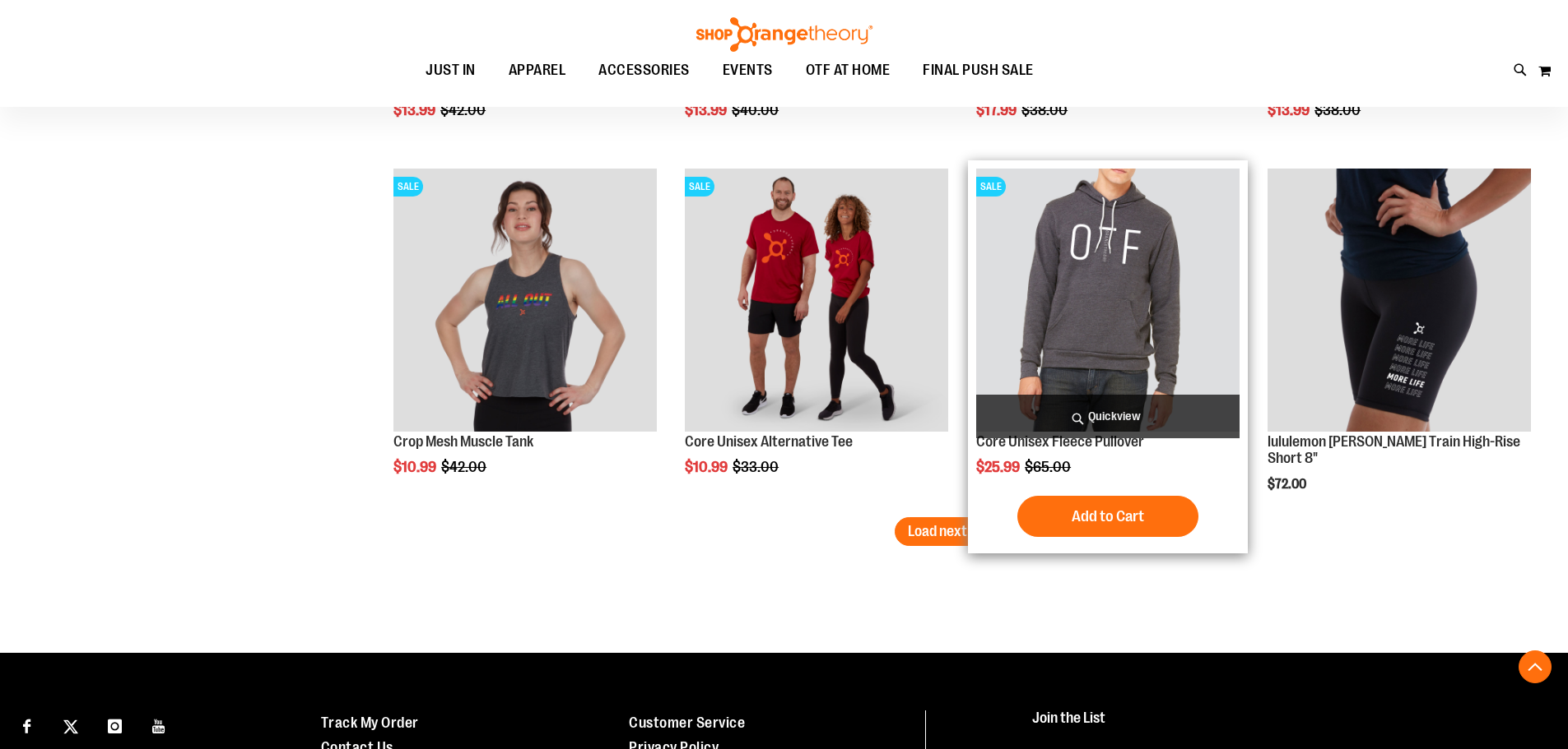
scroll to position [5189, 0]
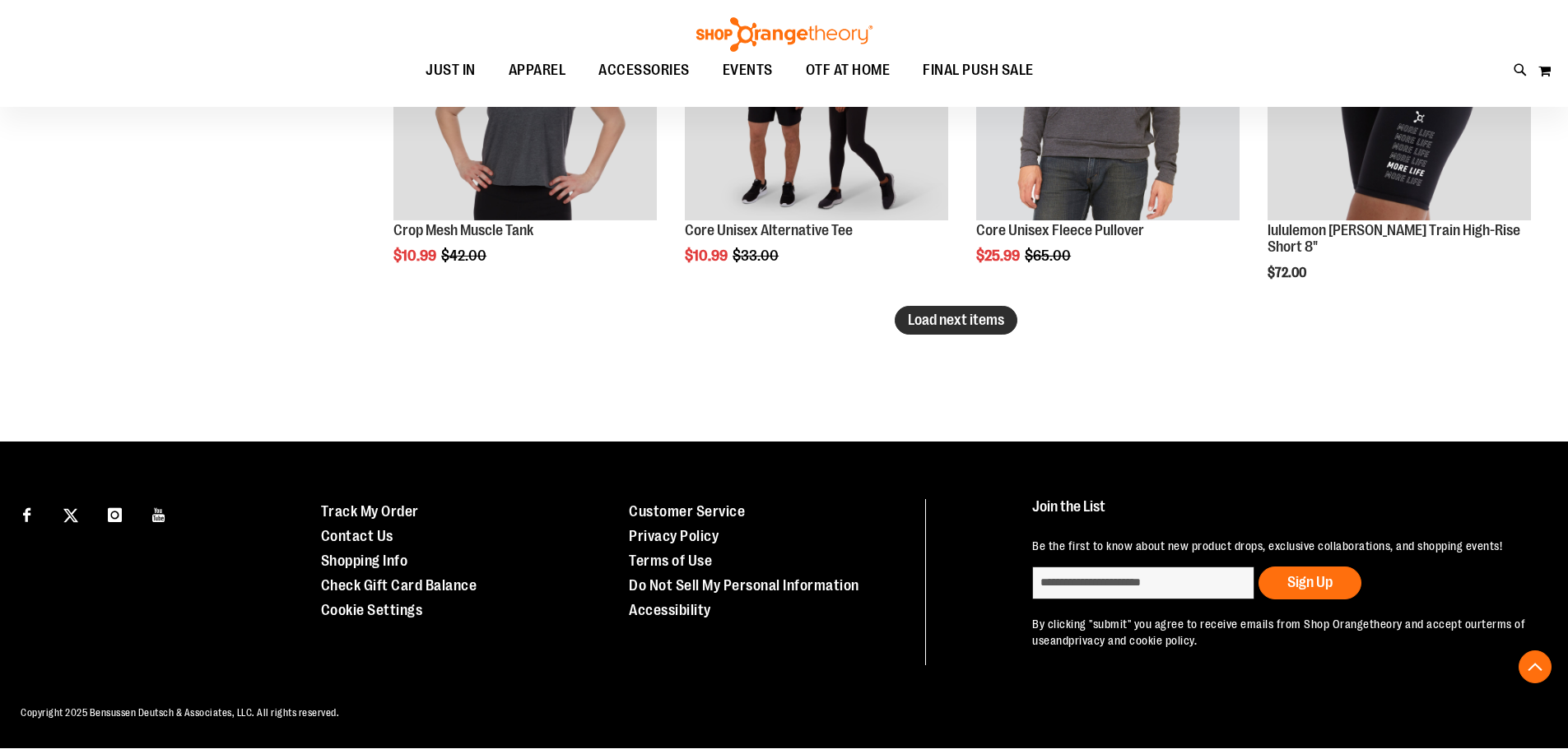
click at [936, 327] on span "Load next items" at bounding box center [955, 320] width 96 height 16
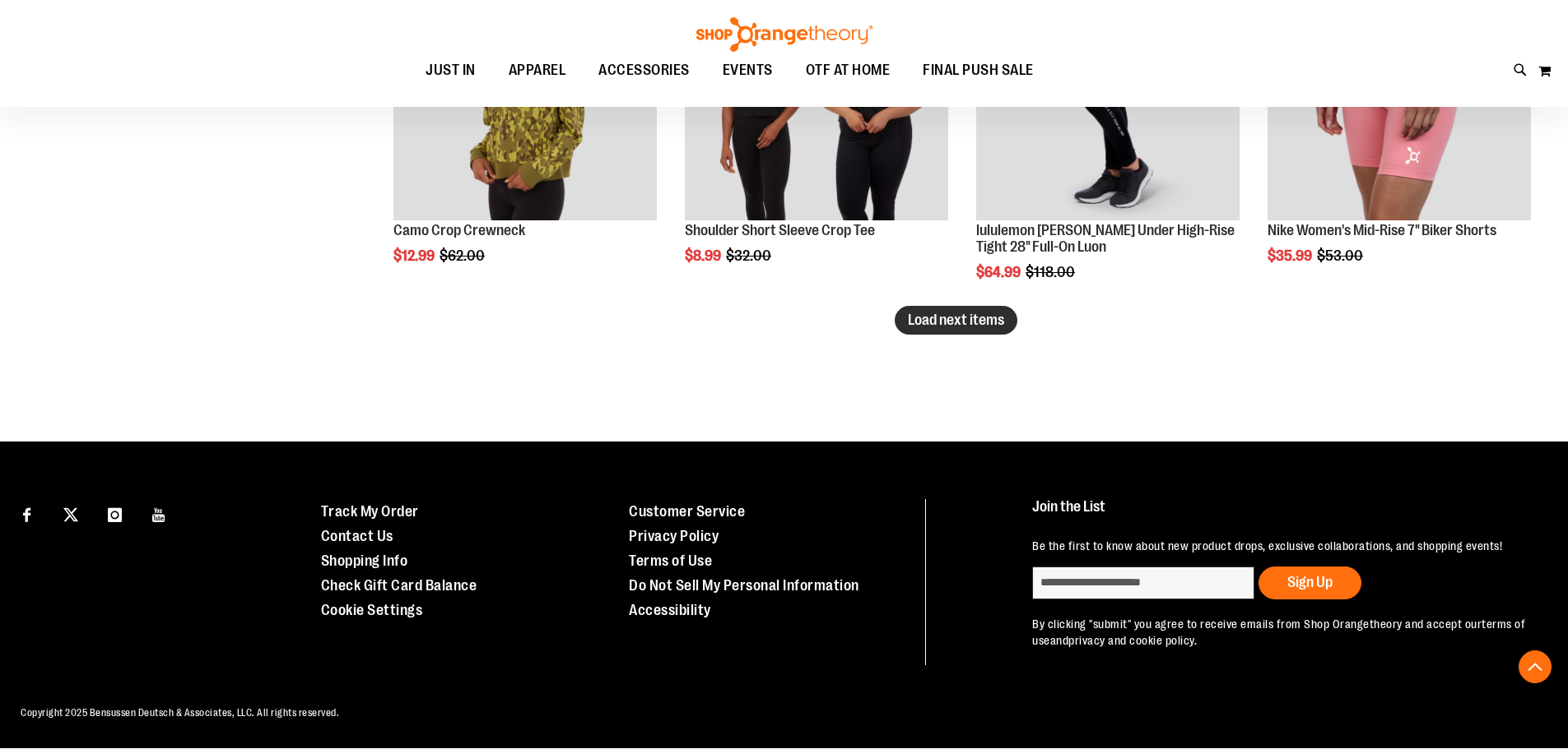
click at [922, 322] on span "Load next items" at bounding box center [955, 320] width 96 height 16
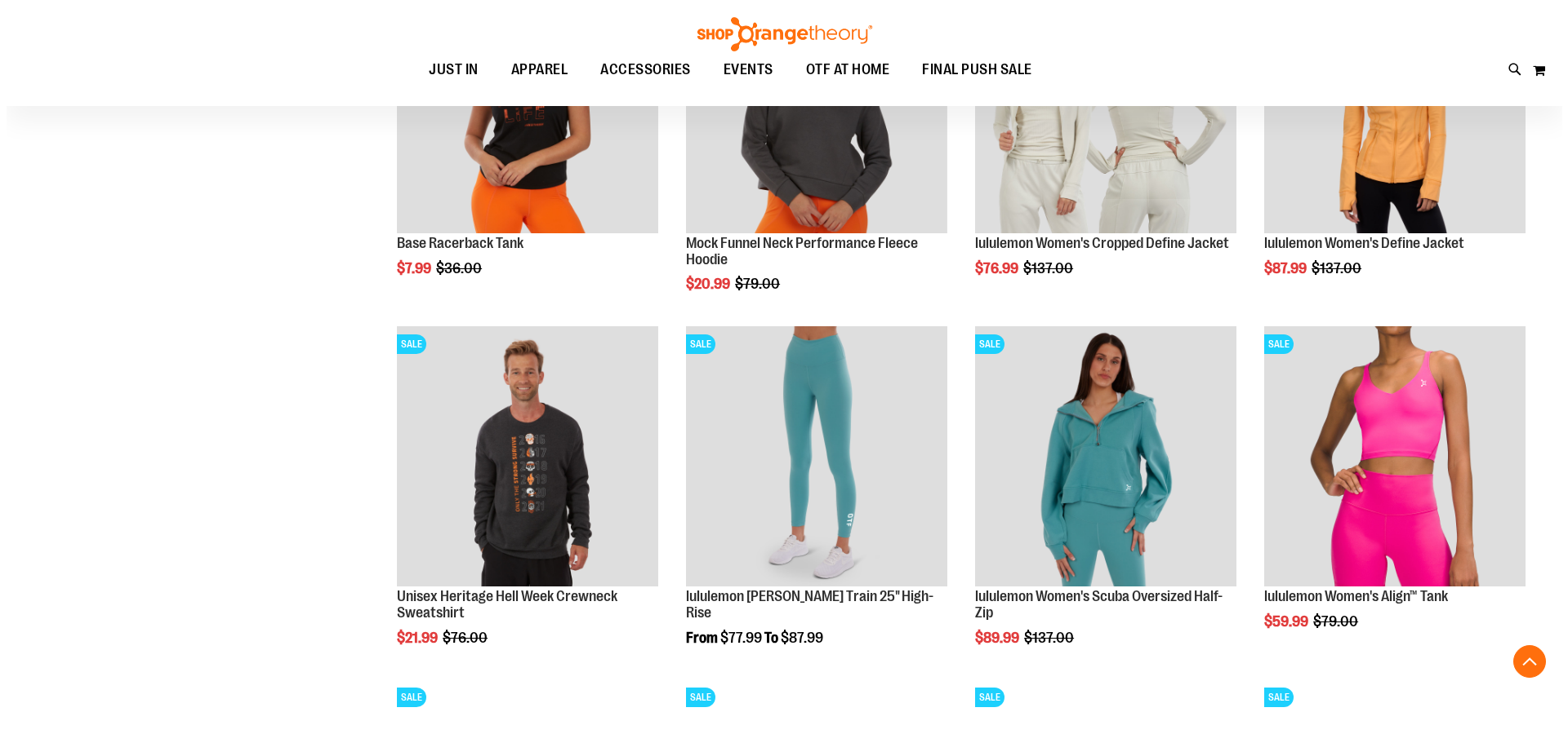
scroll to position [2374, 0]
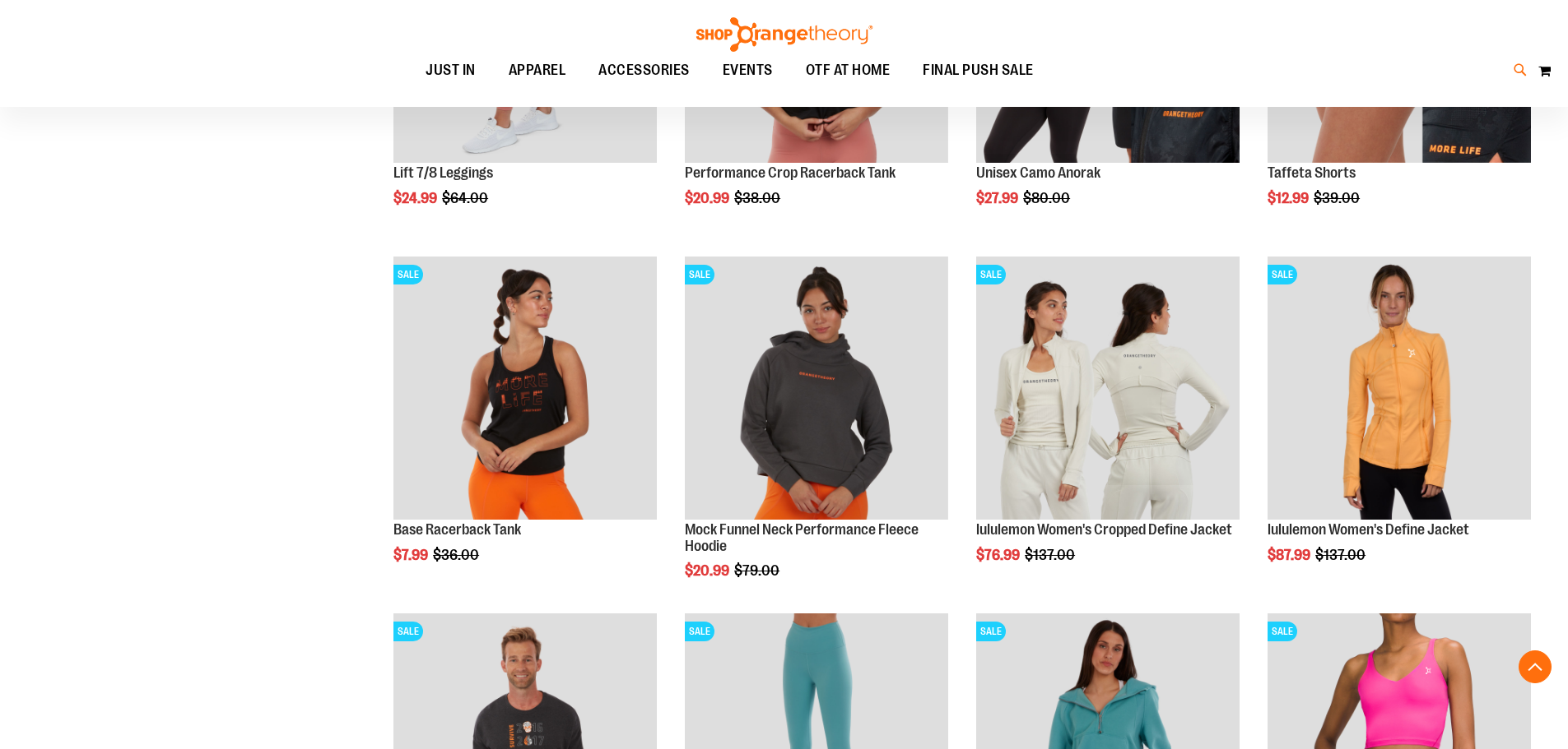
click at [1516, 74] on icon at bounding box center [1520, 70] width 14 height 19
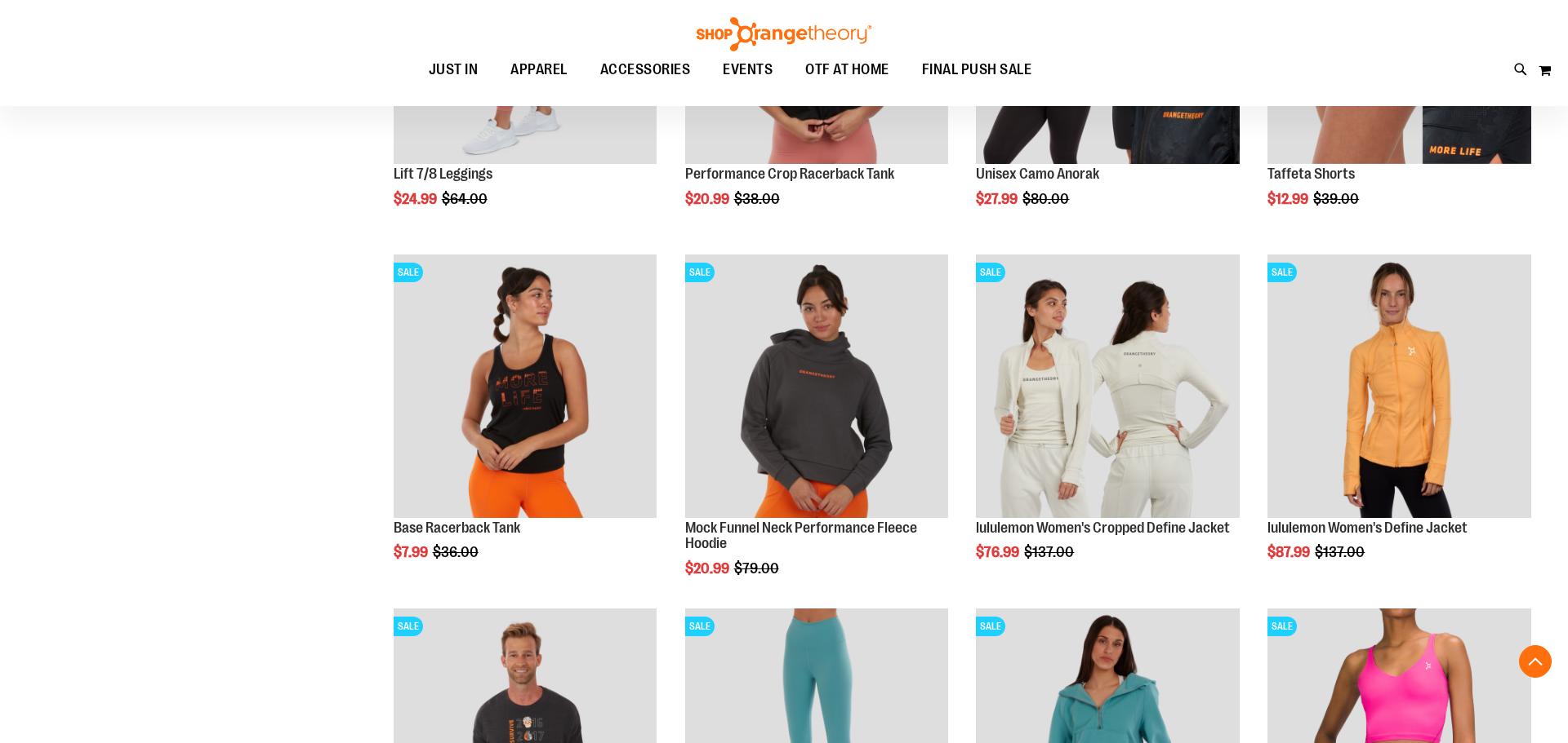
type input "*****"
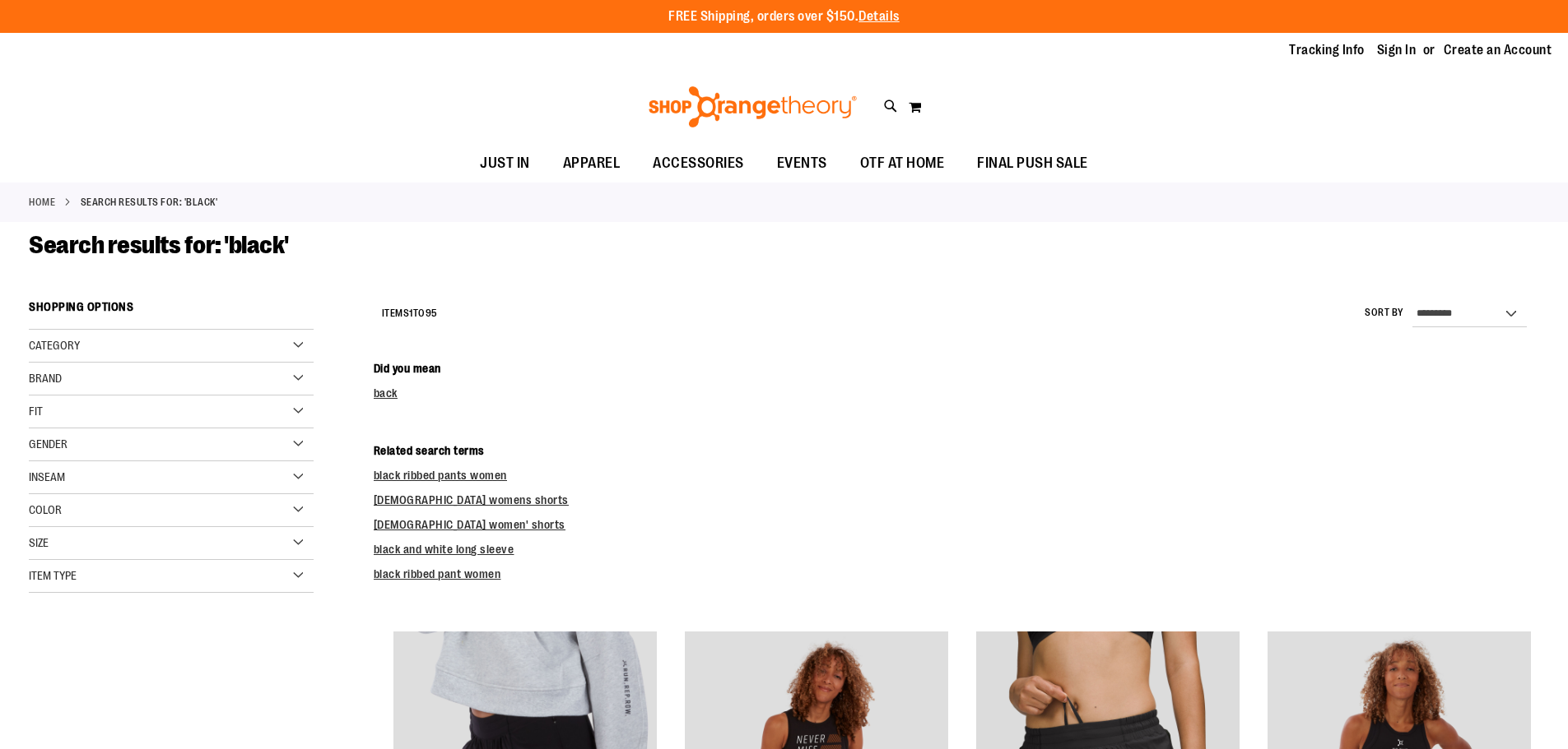
click at [89, 502] on div "Color" at bounding box center [171, 510] width 285 height 33
click at [153, 547] on div "Black" at bounding box center [156, 553] width 25 height 25
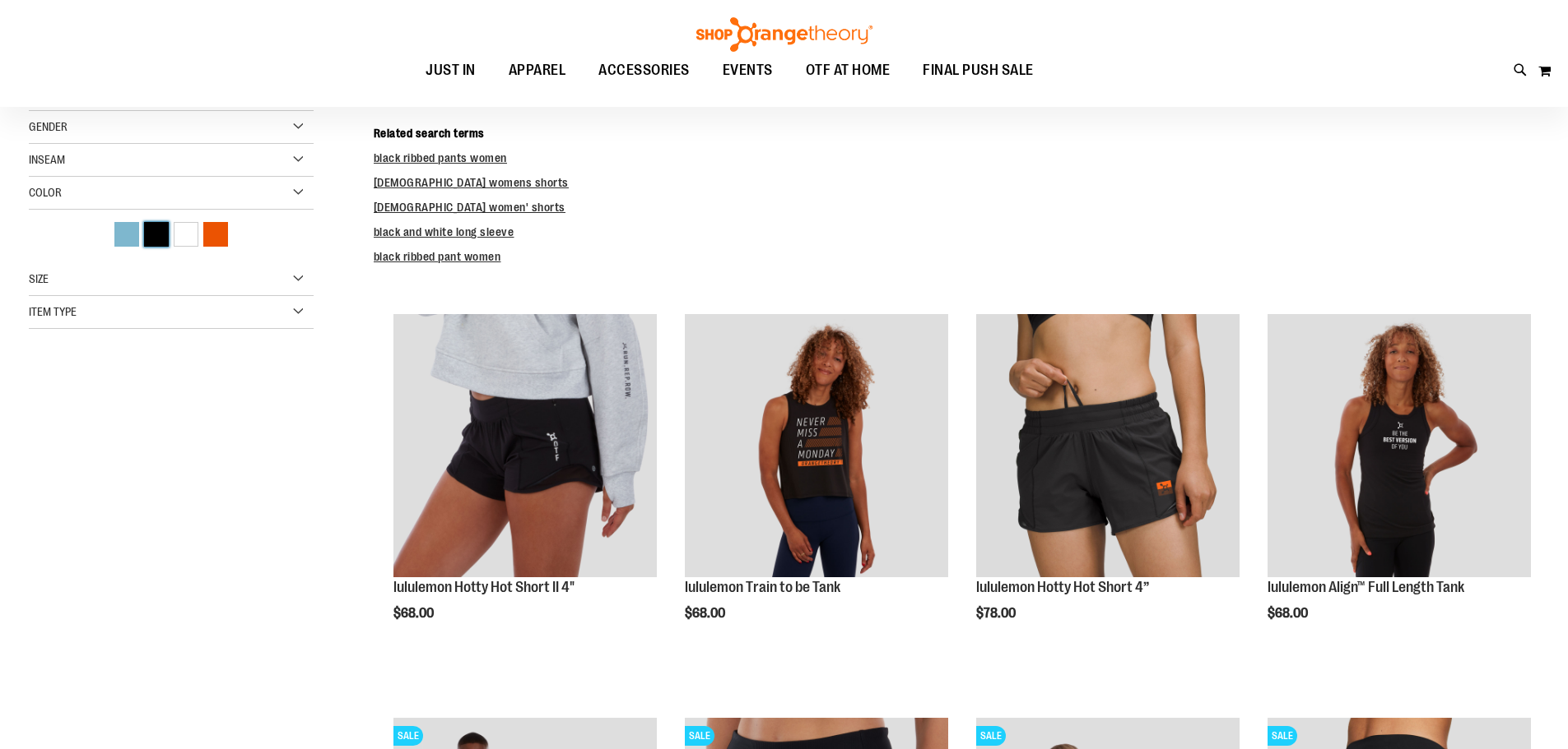
scroll to position [128, 0]
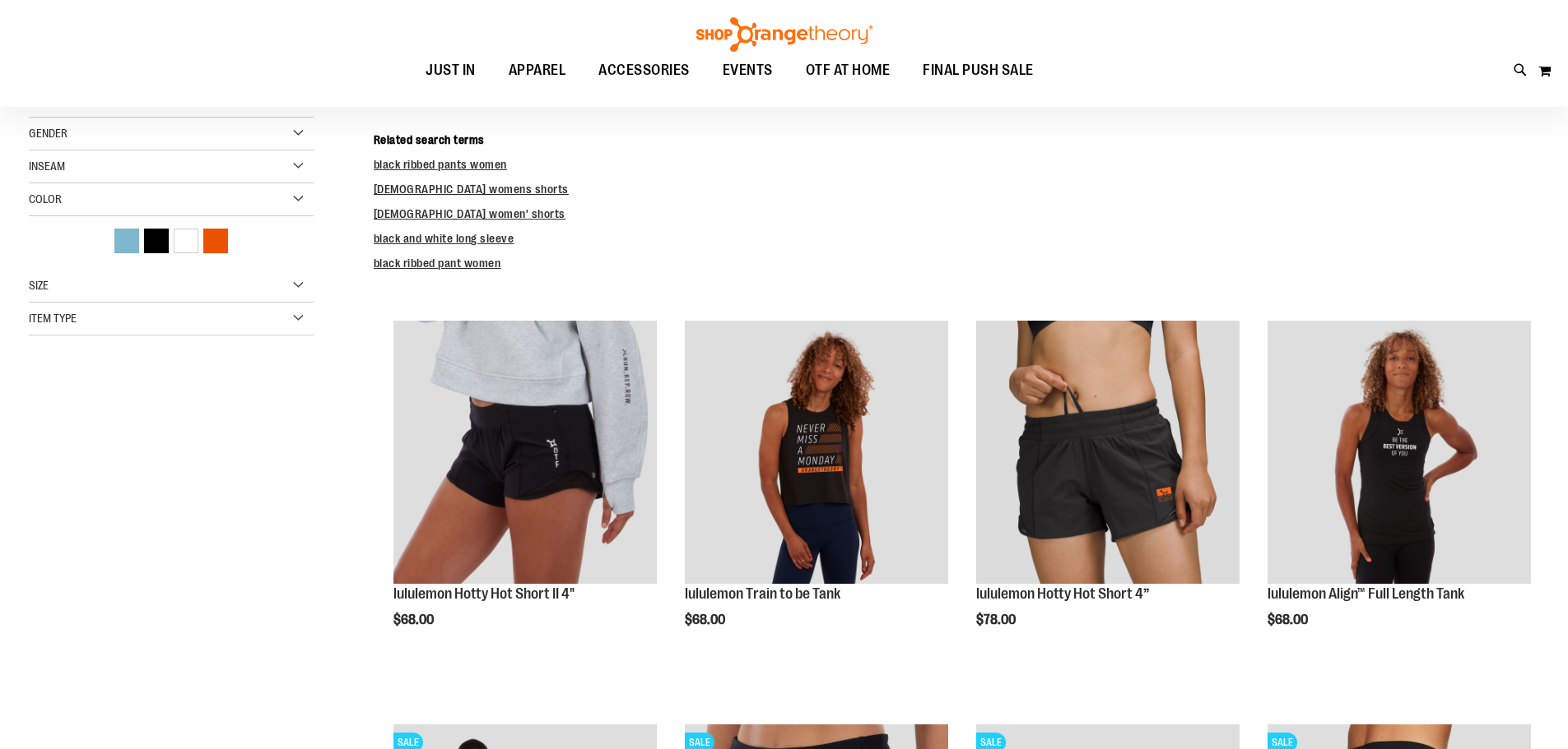
click at [67, 292] on div "Size" at bounding box center [171, 286] width 285 height 33
click at [94, 292] on div "Size" at bounding box center [171, 286] width 285 height 33
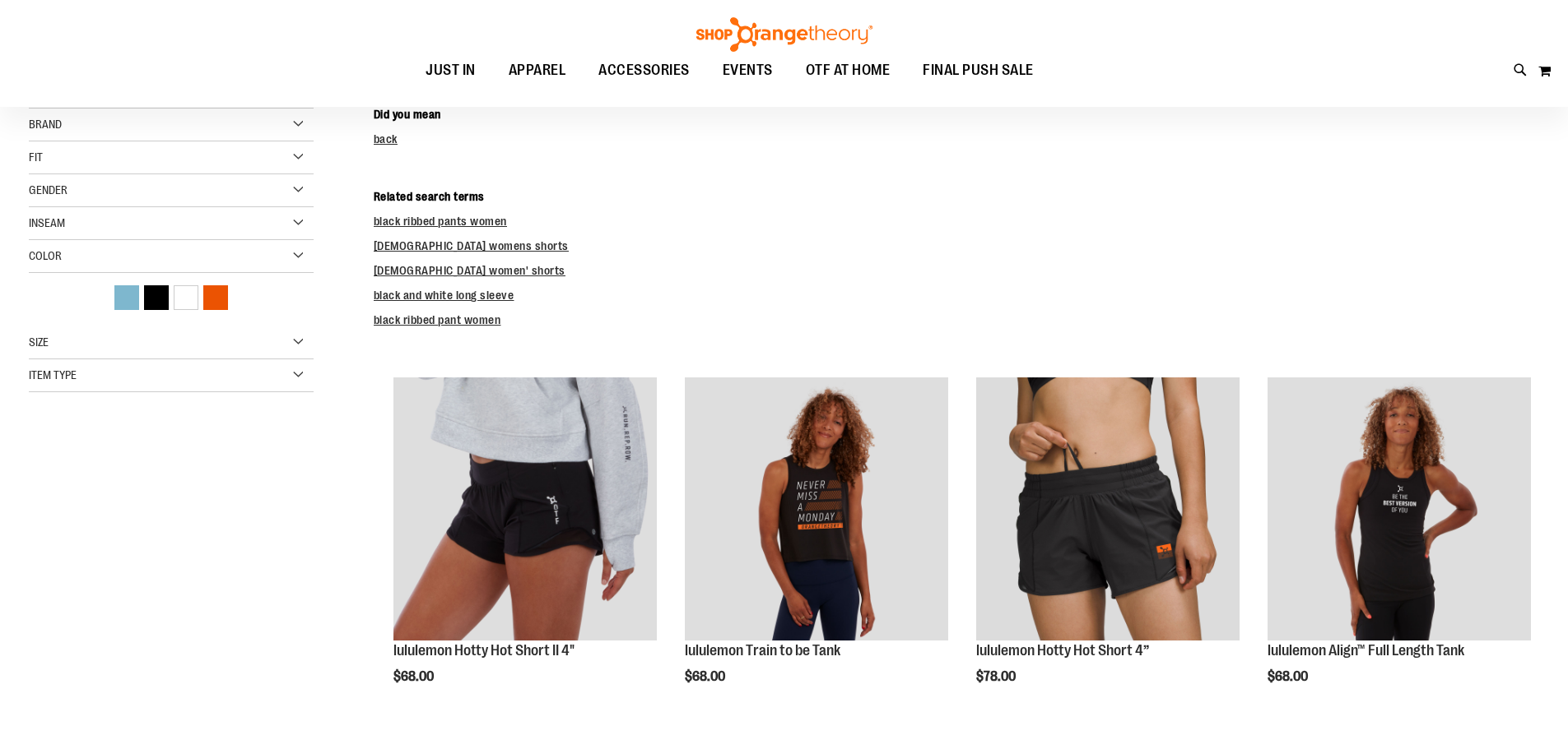
scroll to position [46, 0]
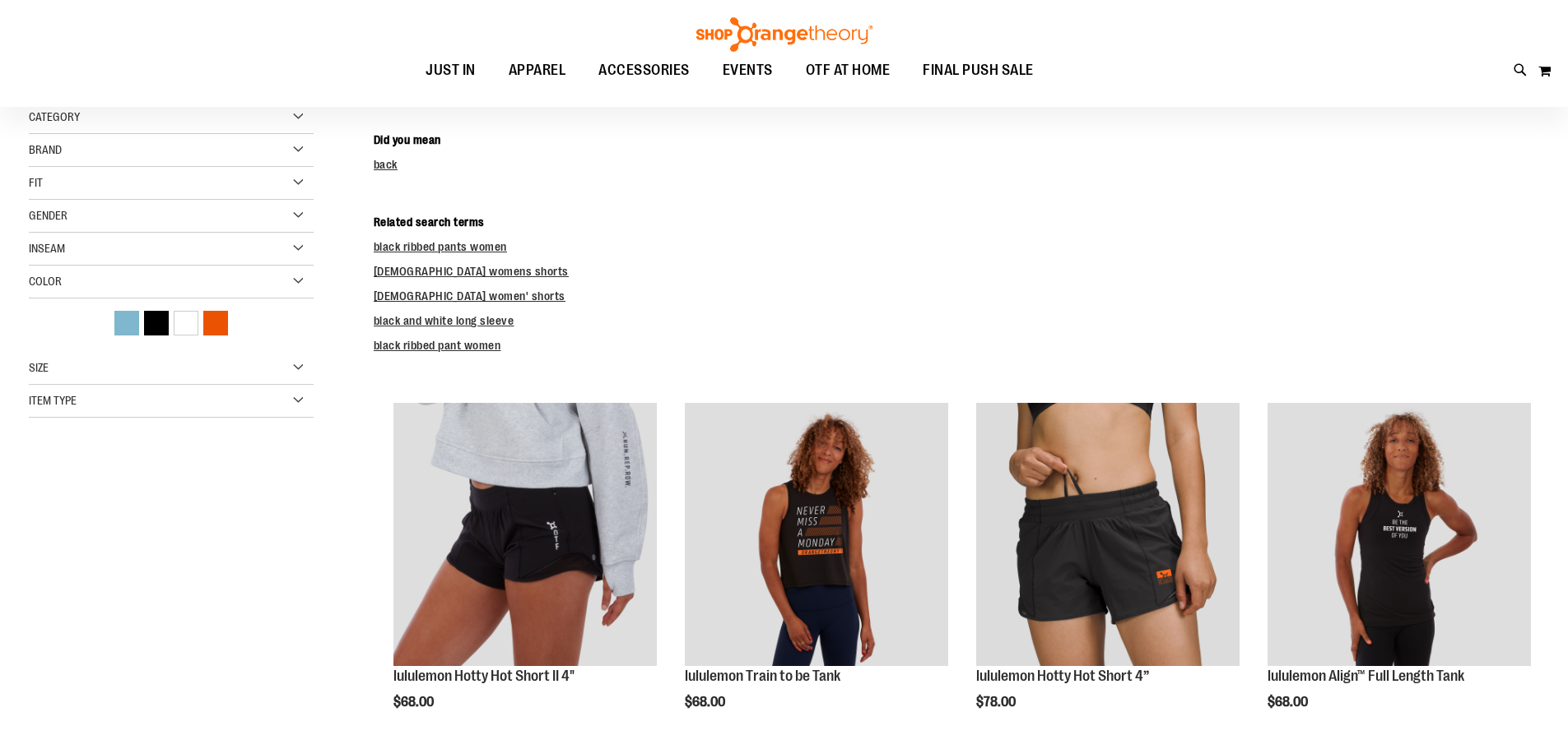
click at [83, 412] on div "Item Type" at bounding box center [171, 401] width 285 height 33
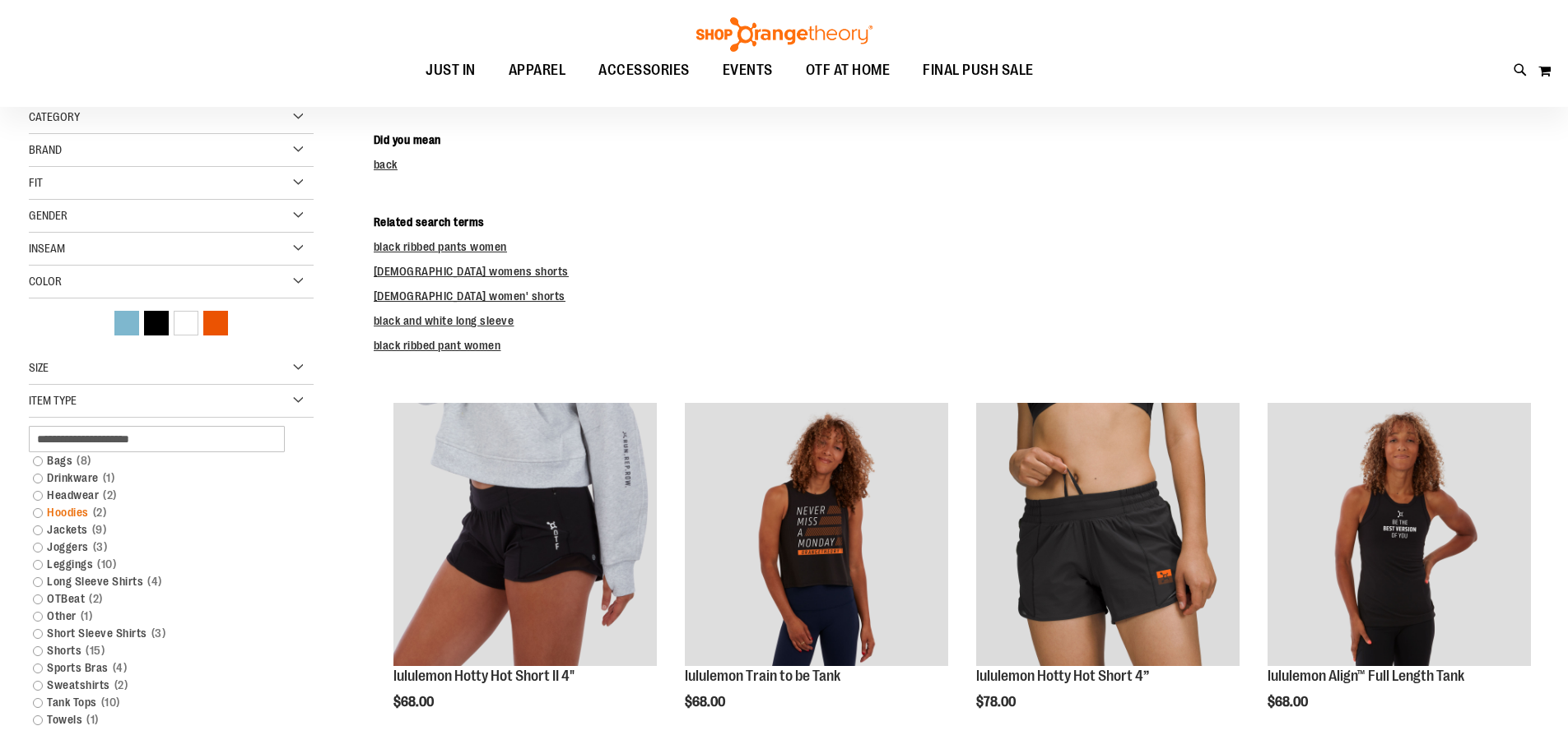
click at [37, 510] on link "Hoodies 2 items" at bounding box center [162, 512] width 273 height 17
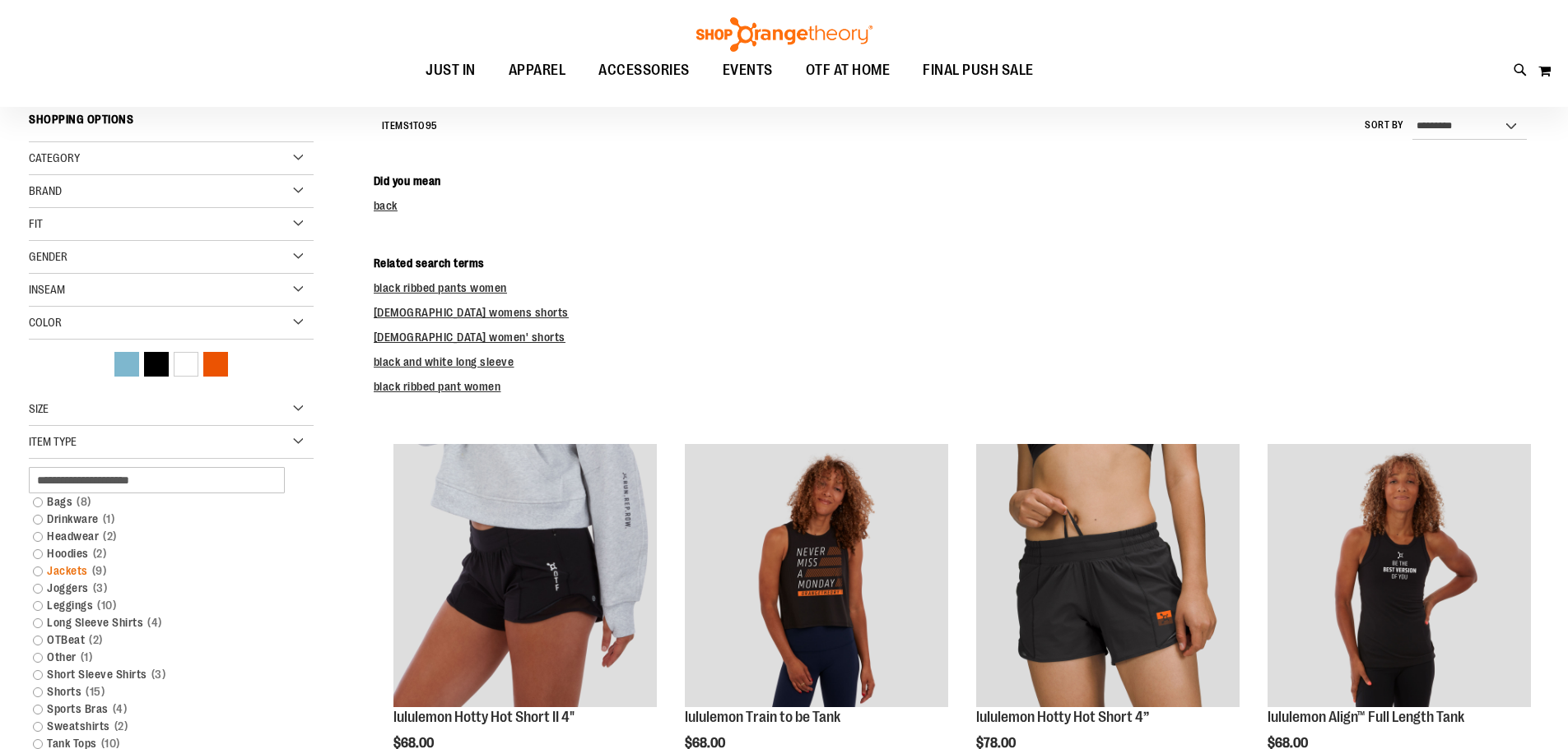
scroll to position [4, 0]
click at [36, 581] on link "Joggers 3 items" at bounding box center [162, 588] width 273 height 17
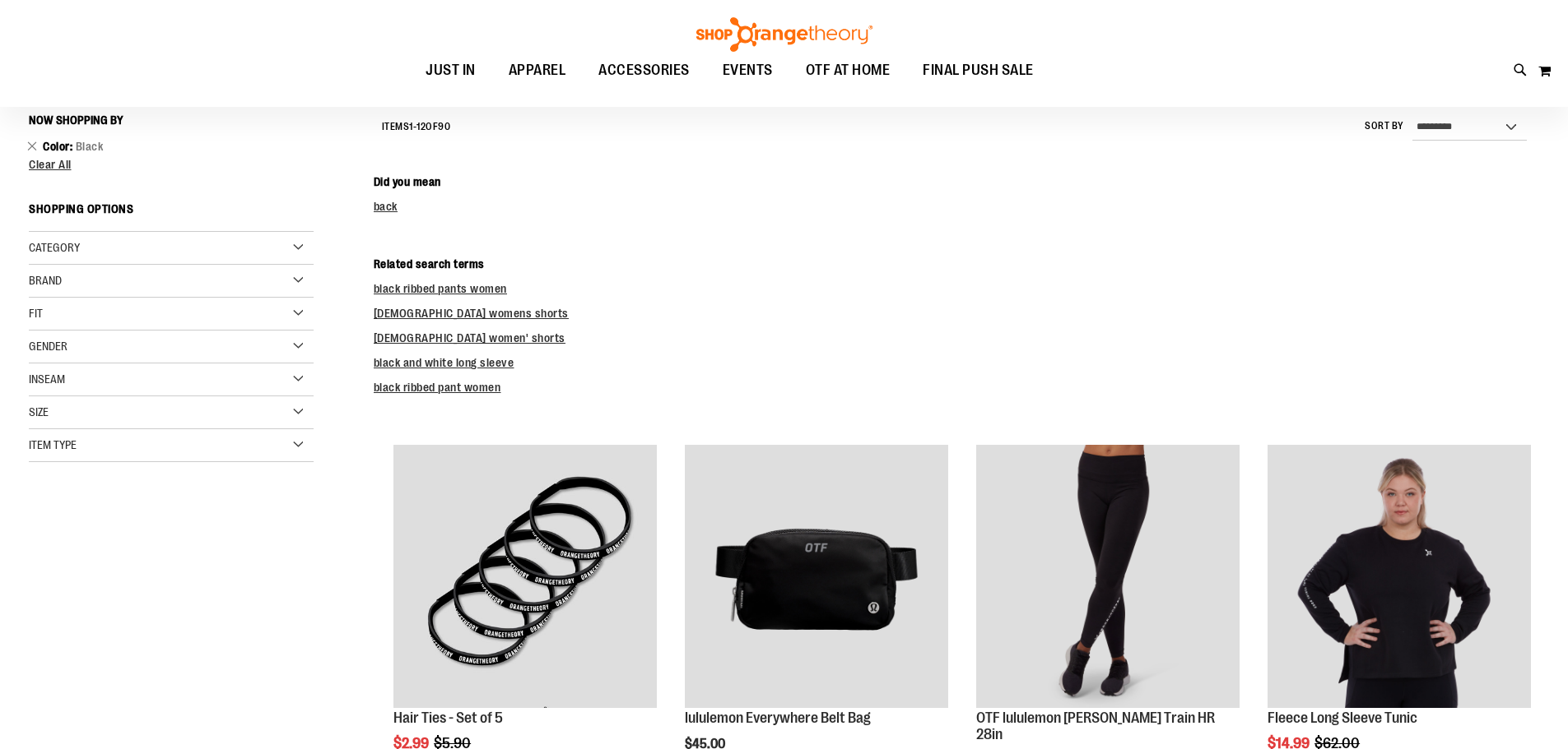
click at [105, 451] on div "Item Type" at bounding box center [171, 446] width 285 height 33
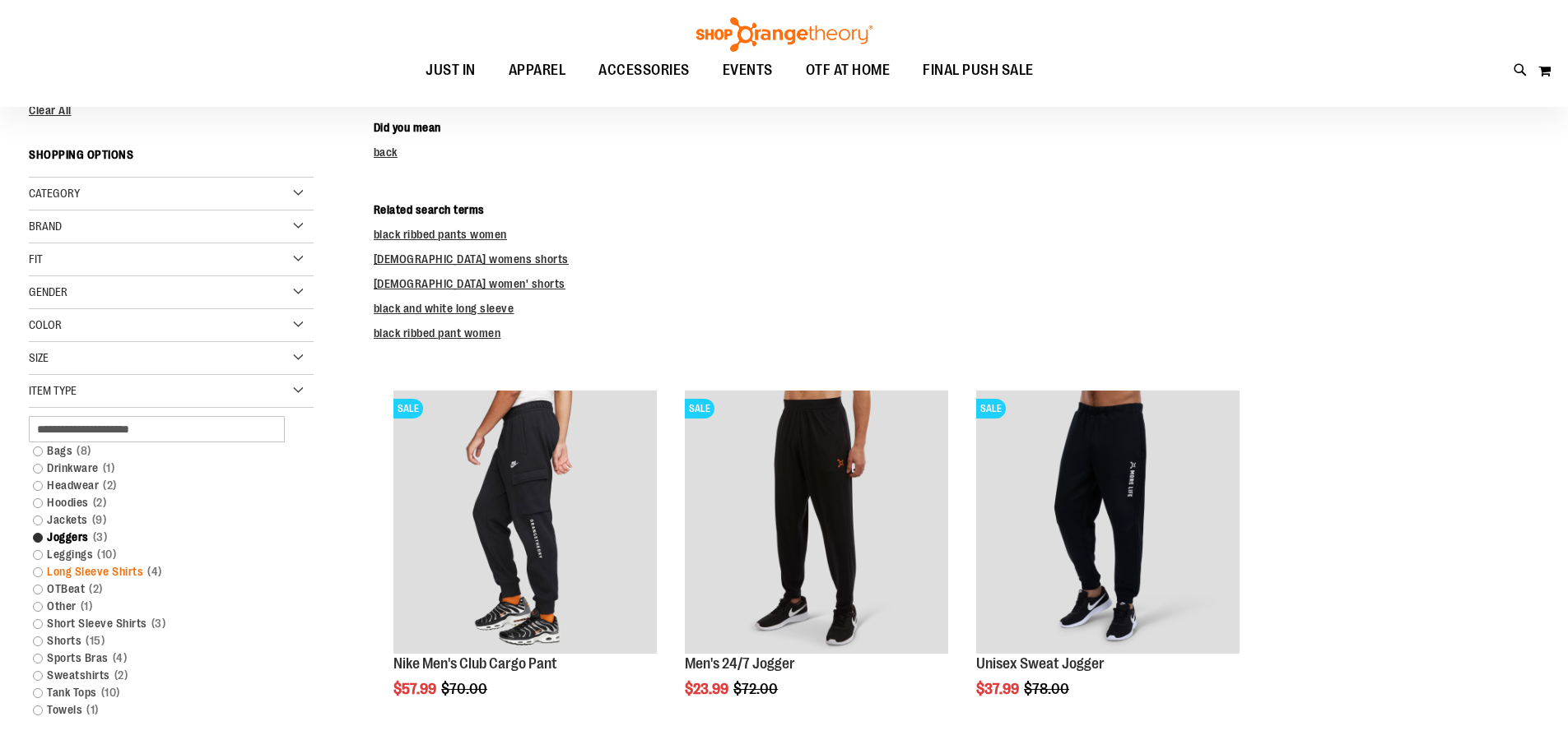
scroll to position [86, 0]
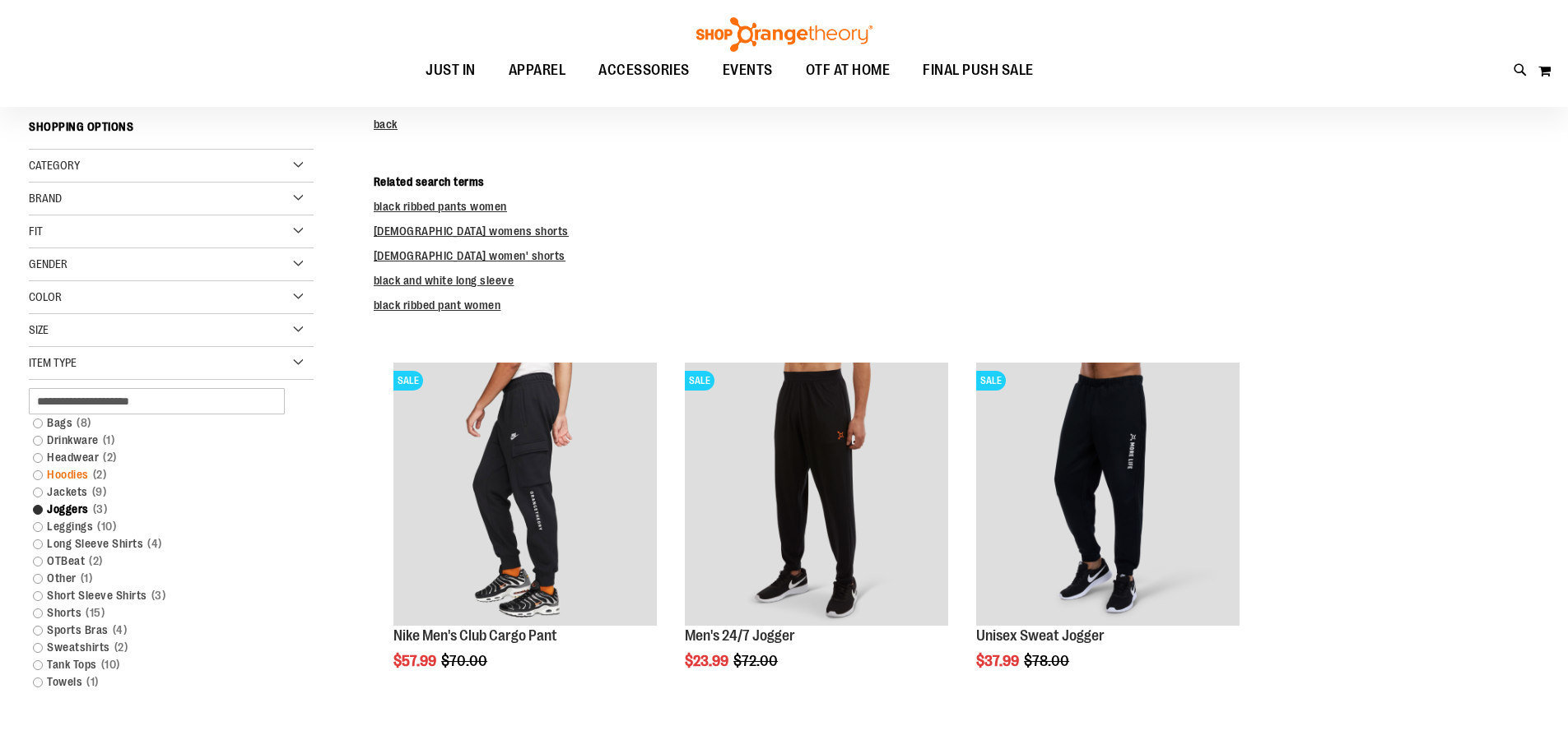
click at [39, 477] on link "Hoodies 2 items" at bounding box center [162, 475] width 273 height 17
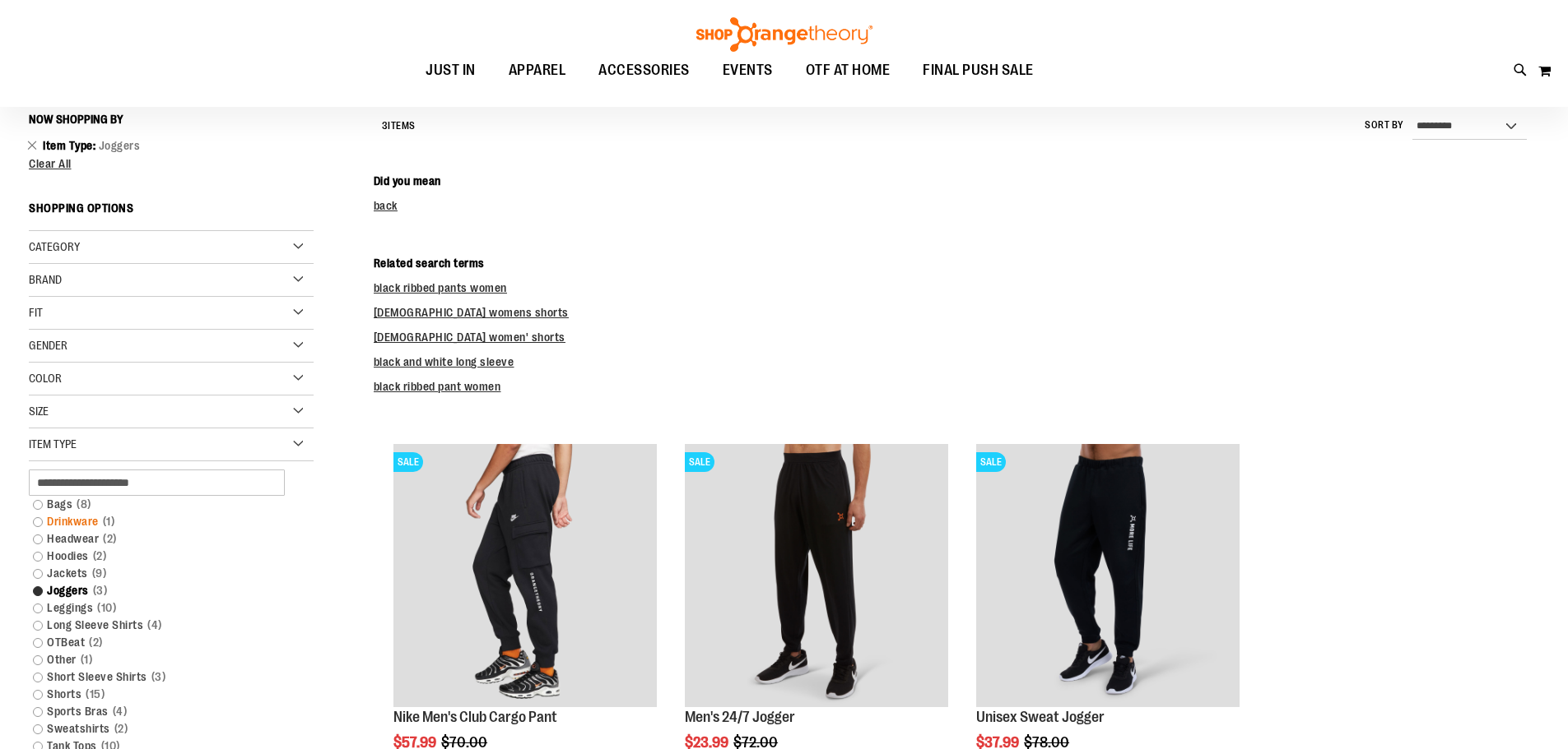
scroll to position [4, 0]
click at [32, 558] on link "Hoodies 2 items" at bounding box center [162, 557] width 273 height 17
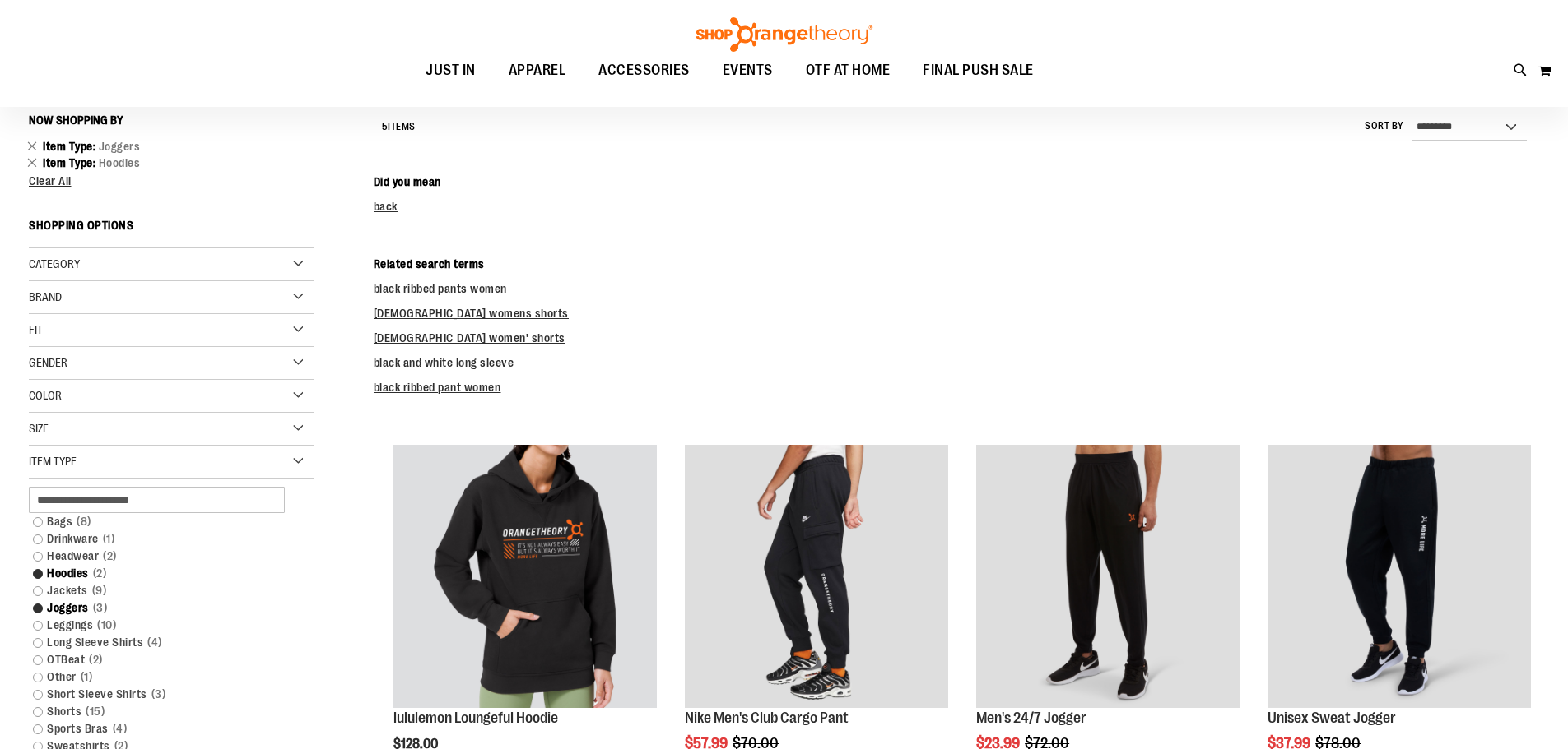
click at [36, 557] on div "**********" at bounding box center [784, 677] width 1511 height 1143
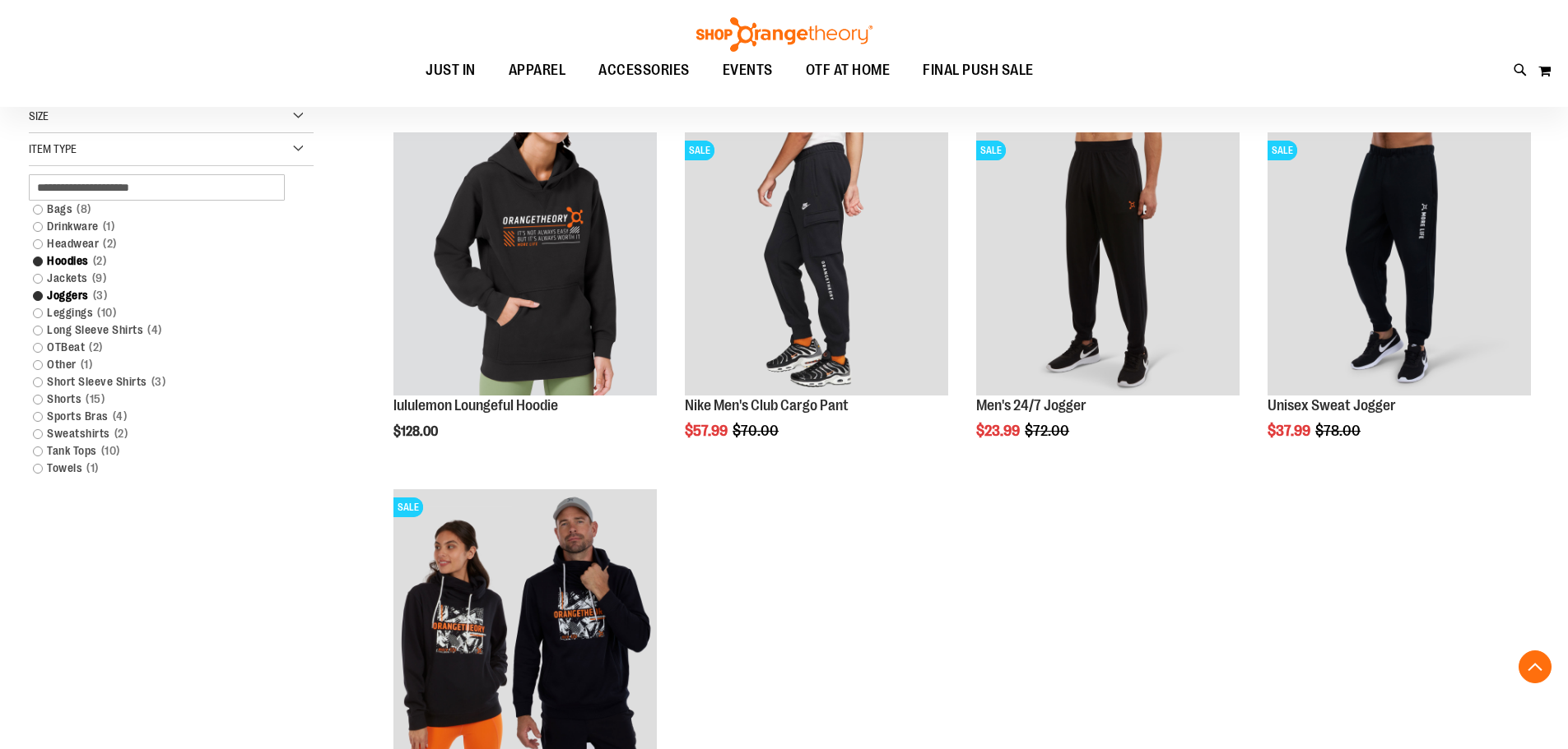
scroll to position [333, 0]
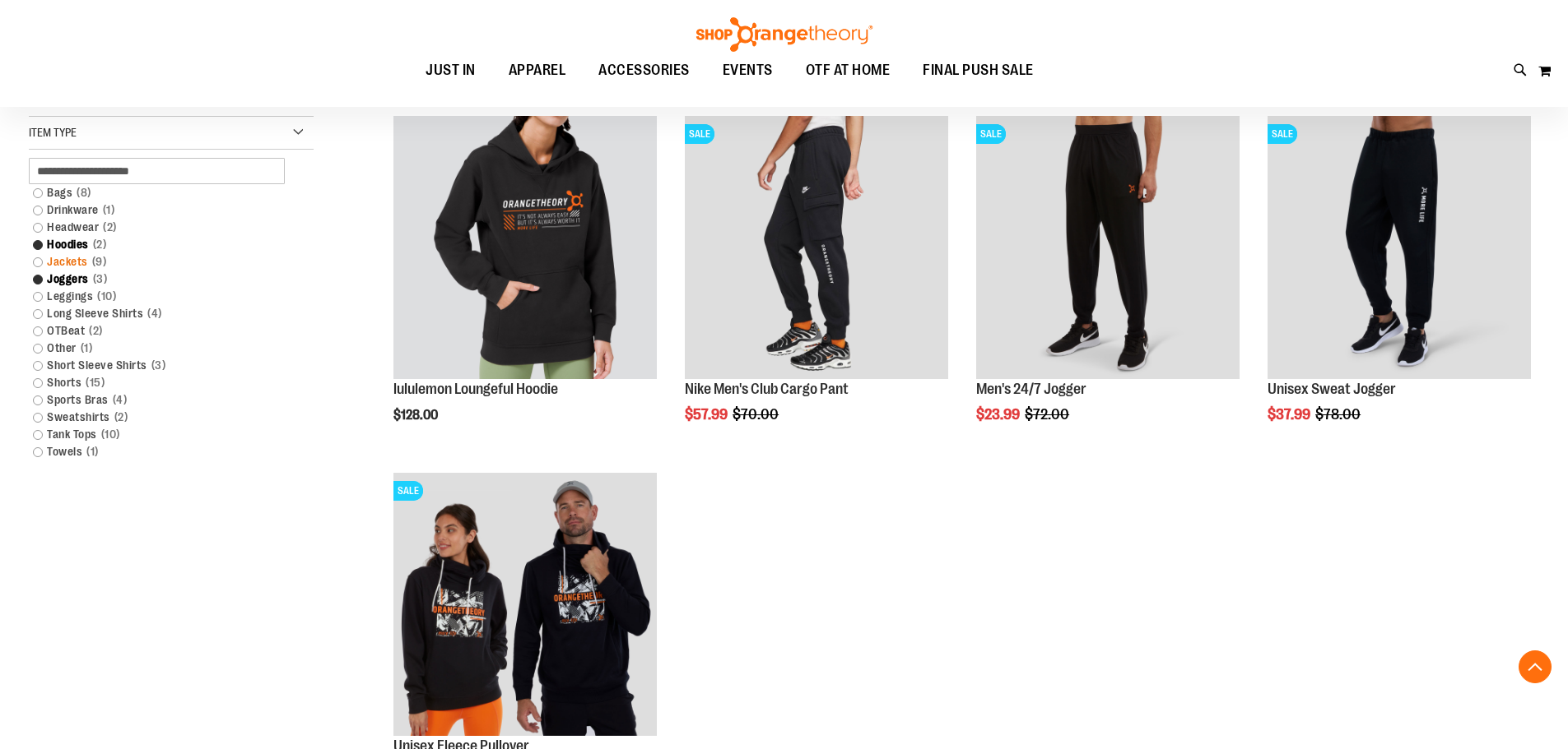
click at [44, 264] on link "Jackets 9 items" at bounding box center [162, 261] width 273 height 17
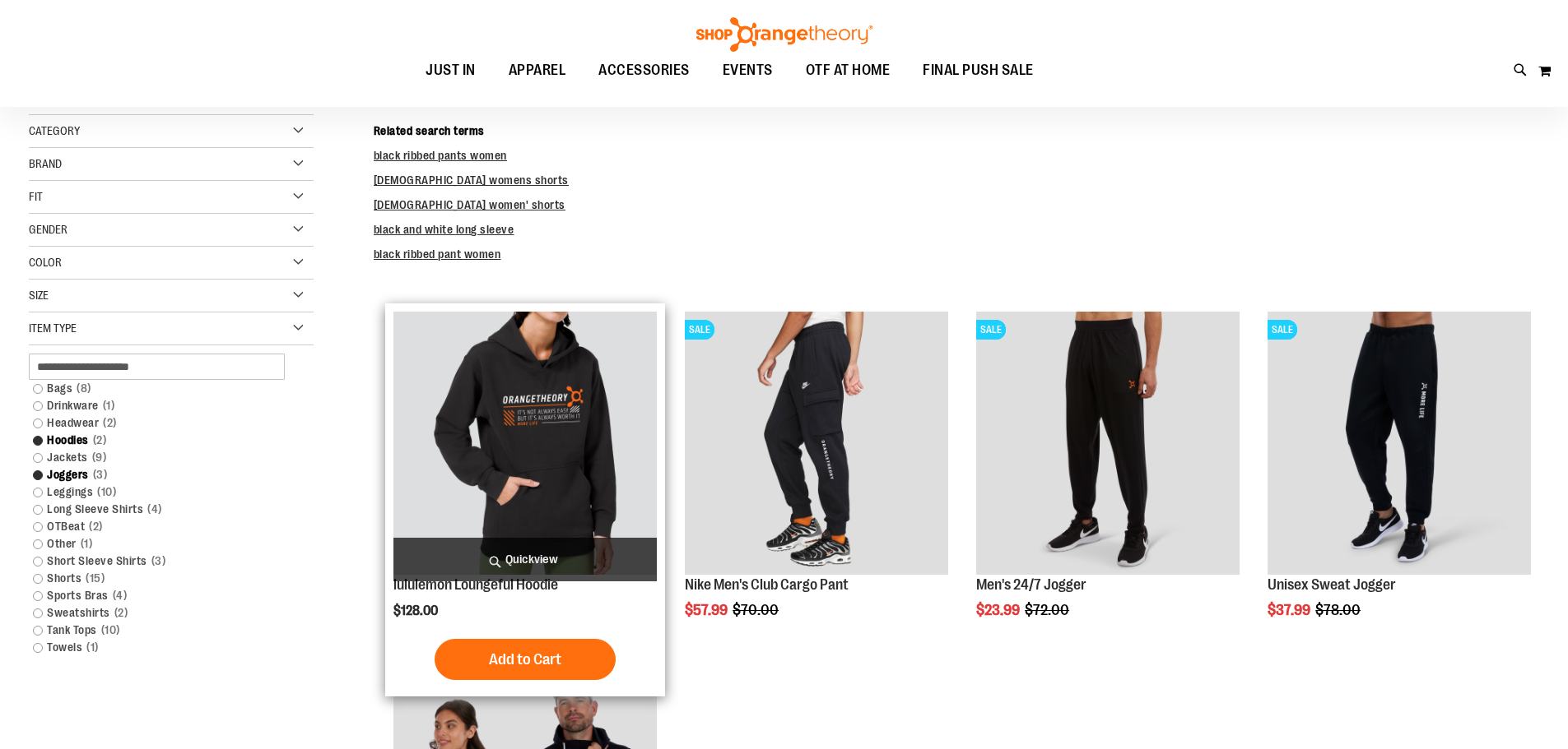
scroll to position [169, 0]
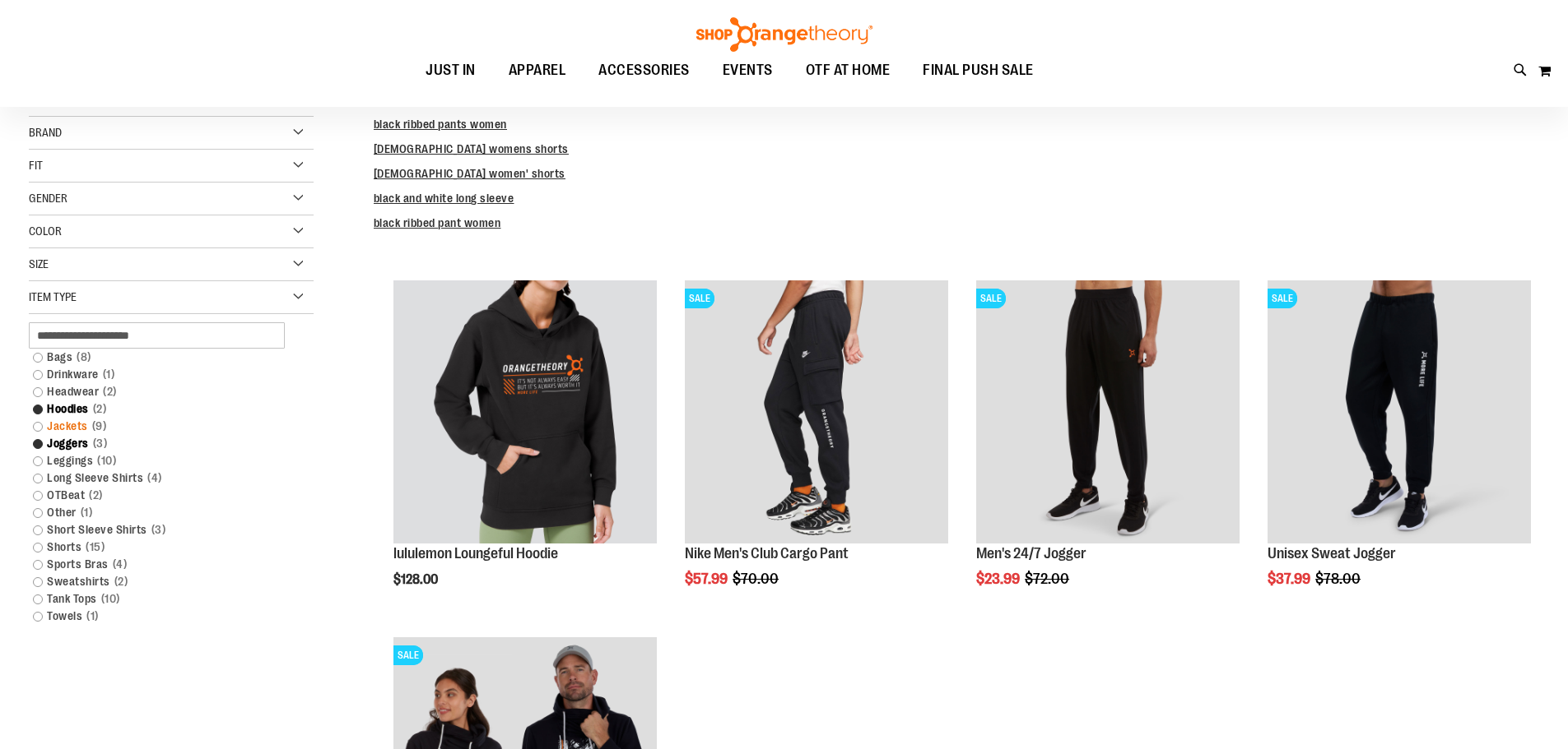
click at [34, 422] on link "Jackets 9 items" at bounding box center [162, 426] width 273 height 17
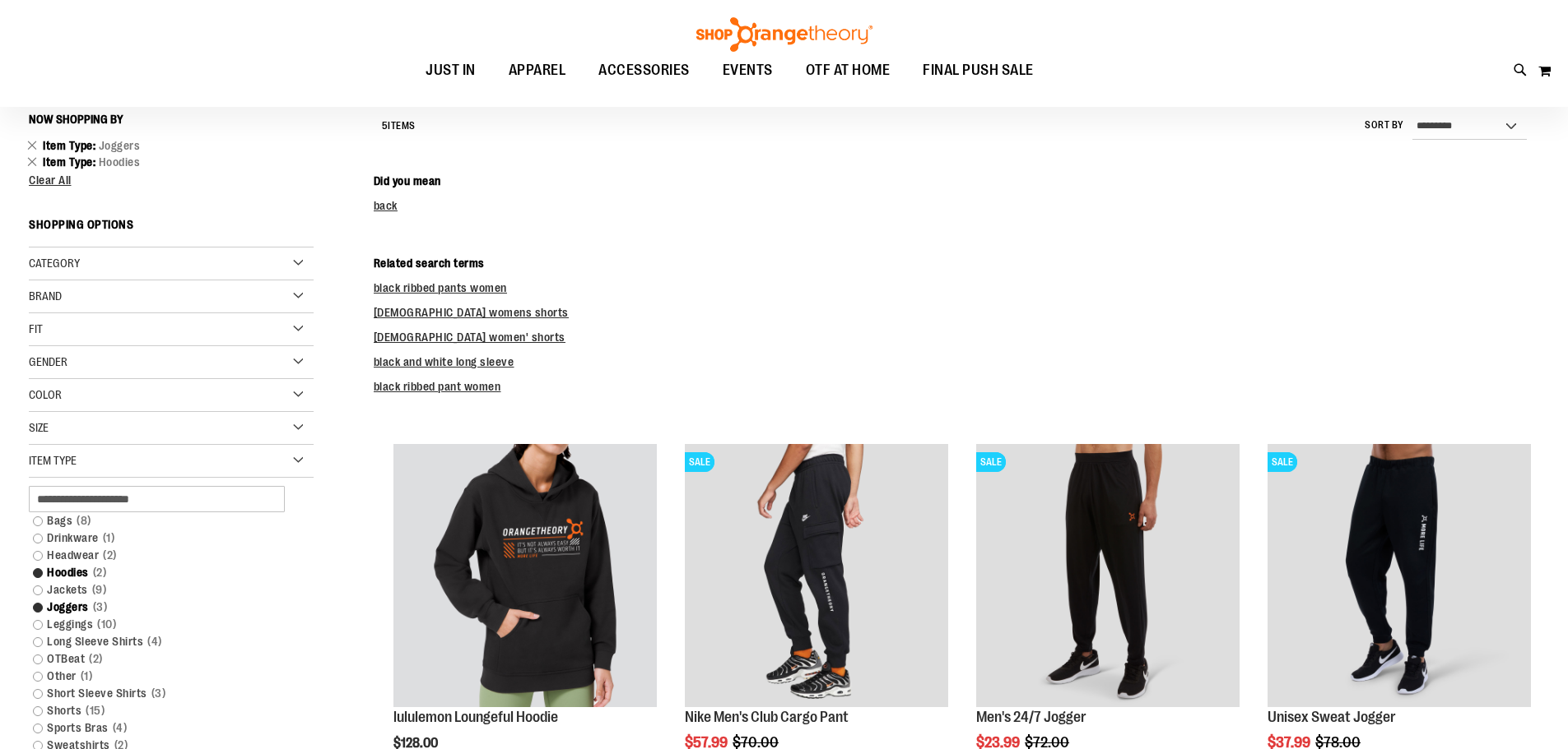
scroll to position [4, 0]
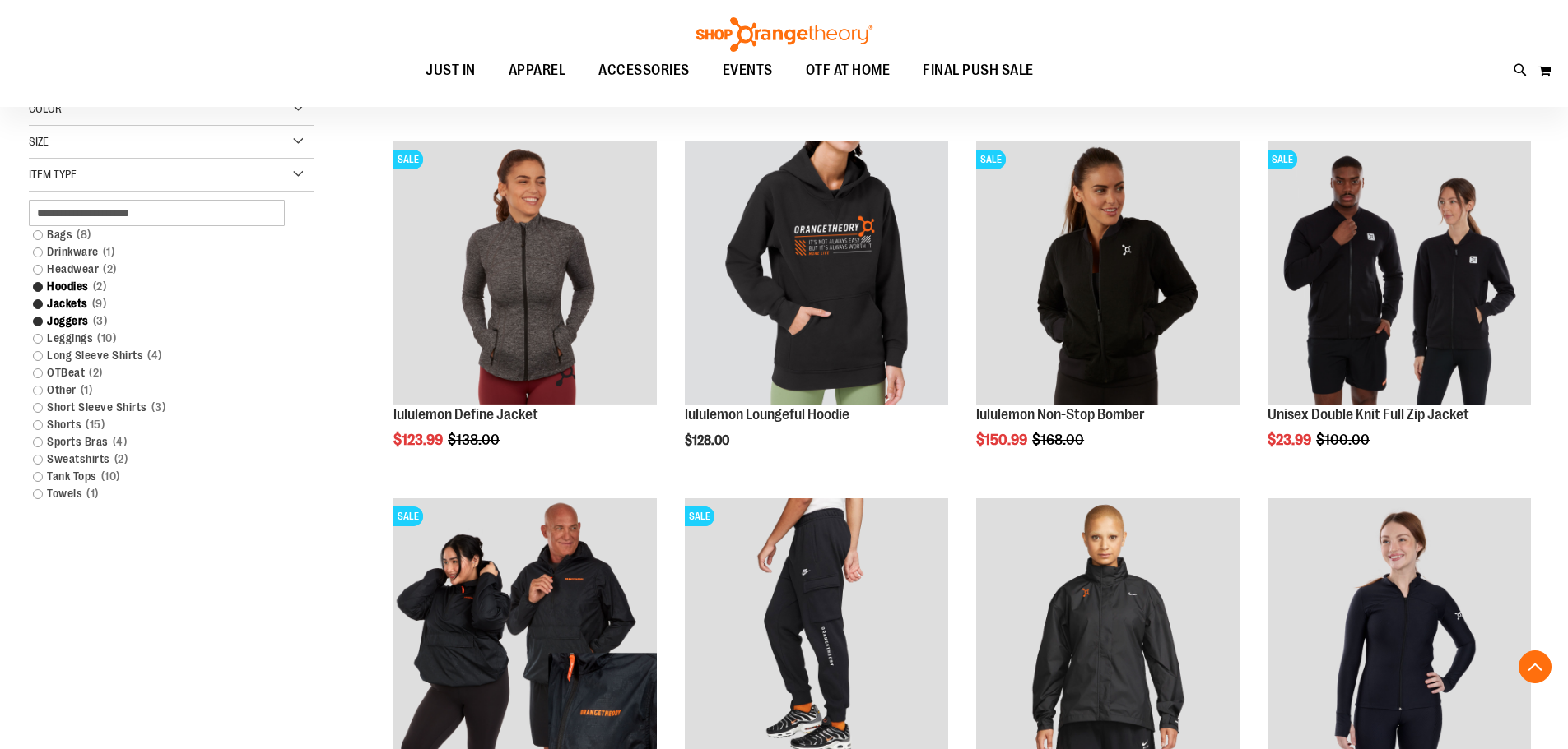
scroll to position [333, 0]
